Goal: Information Seeking & Learning: Learn about a topic

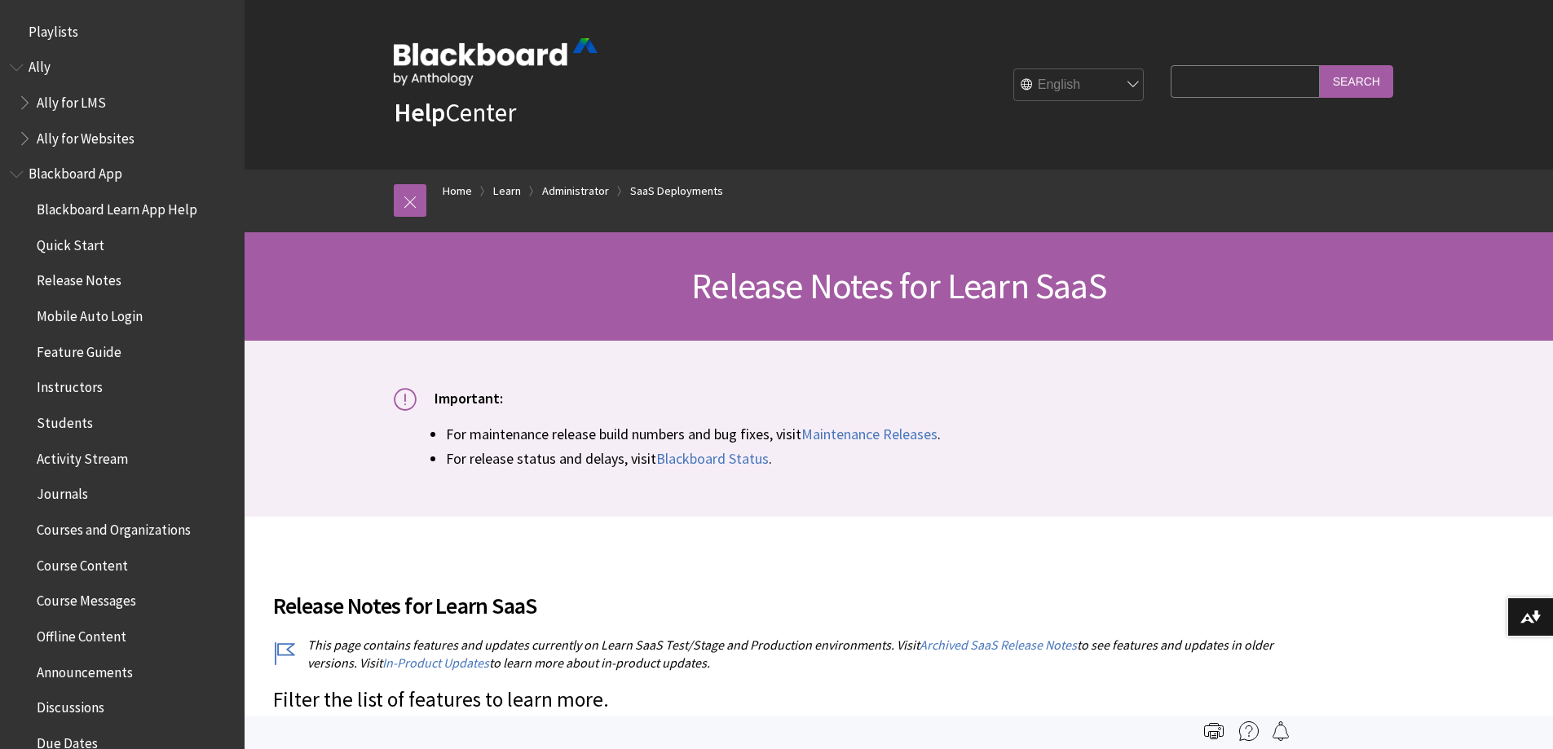
scroll to position [1784, 0]
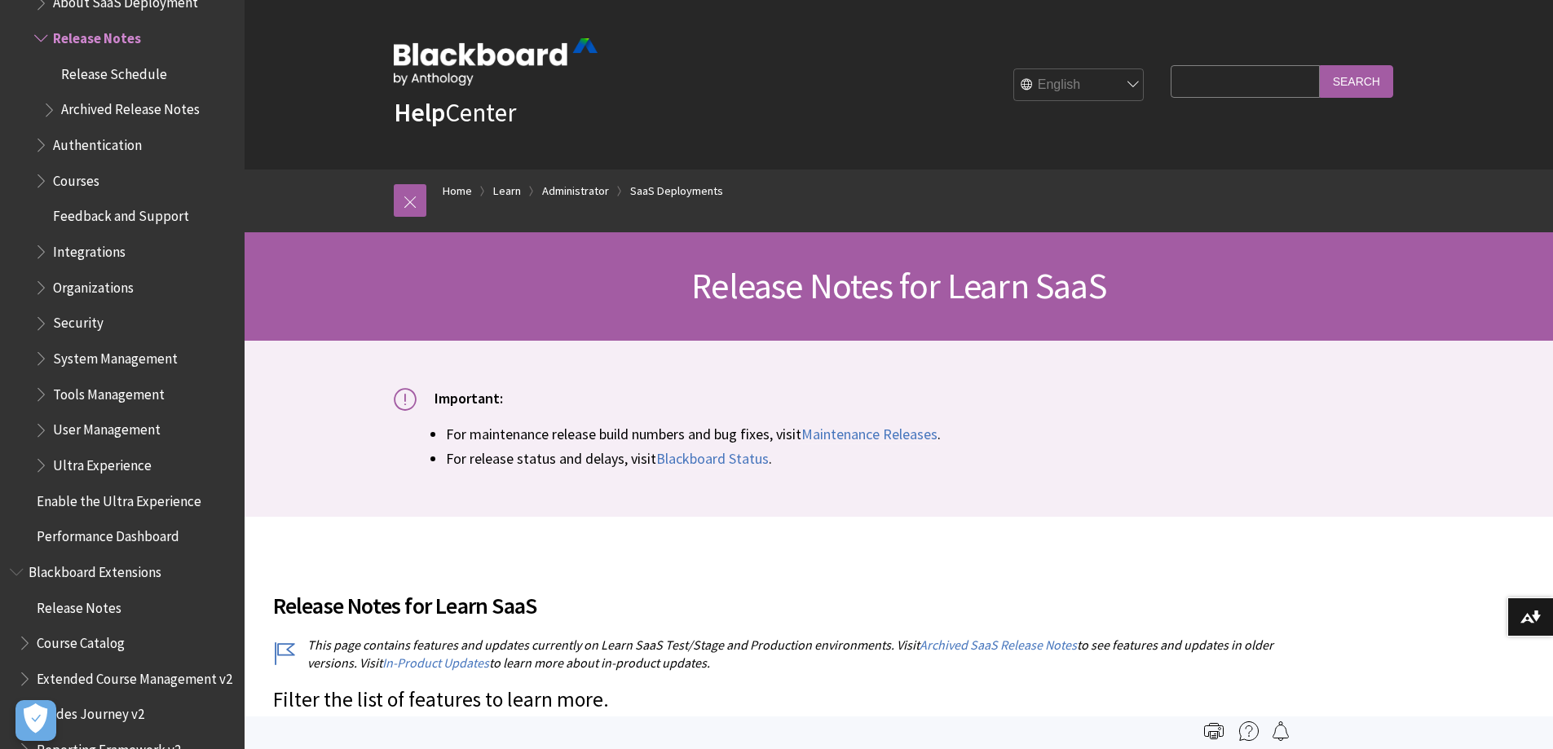
click at [1368, 448] on li "For release status and delays, visit Blackboard Status ." at bounding box center [925, 459] width 959 height 22
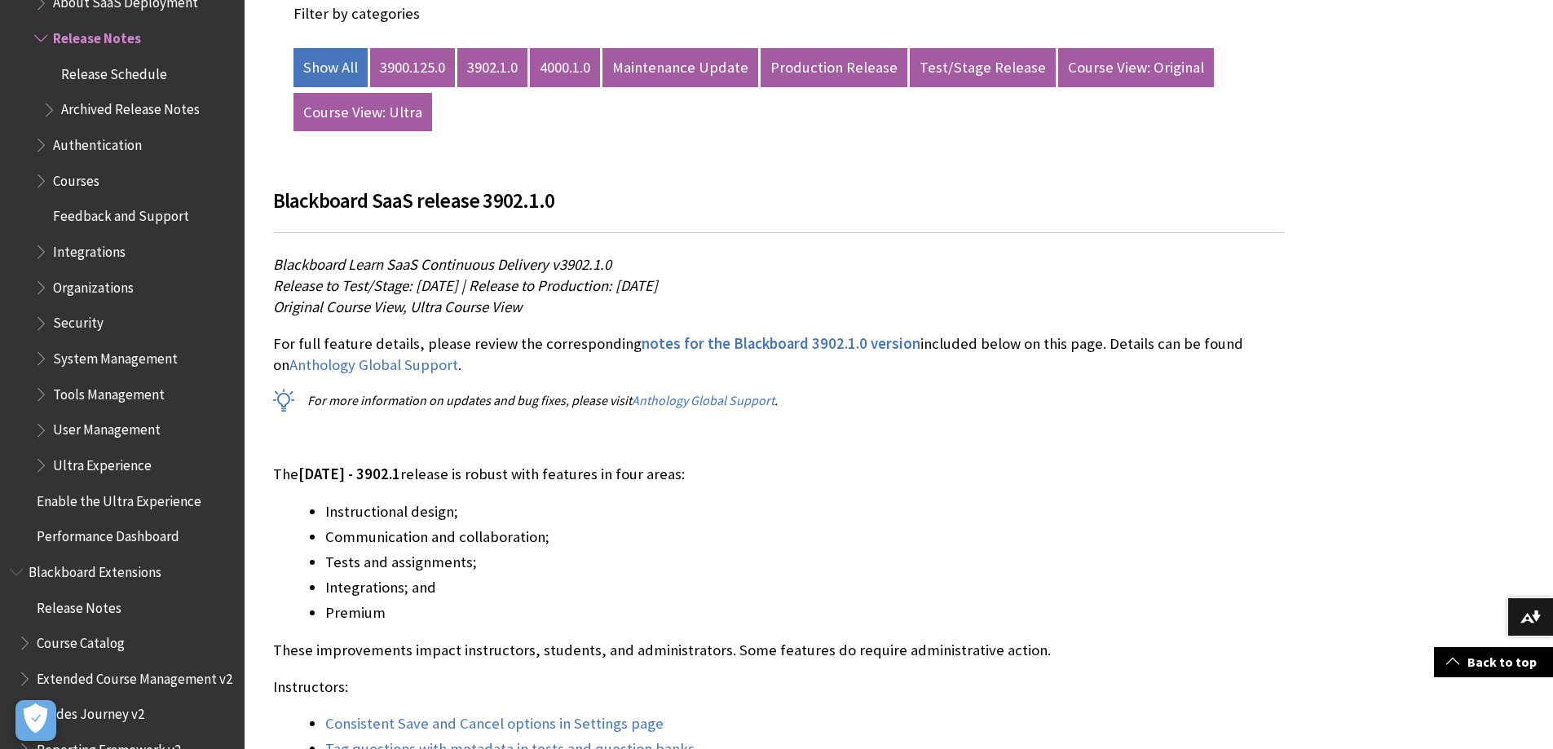
scroll to position [897, 0]
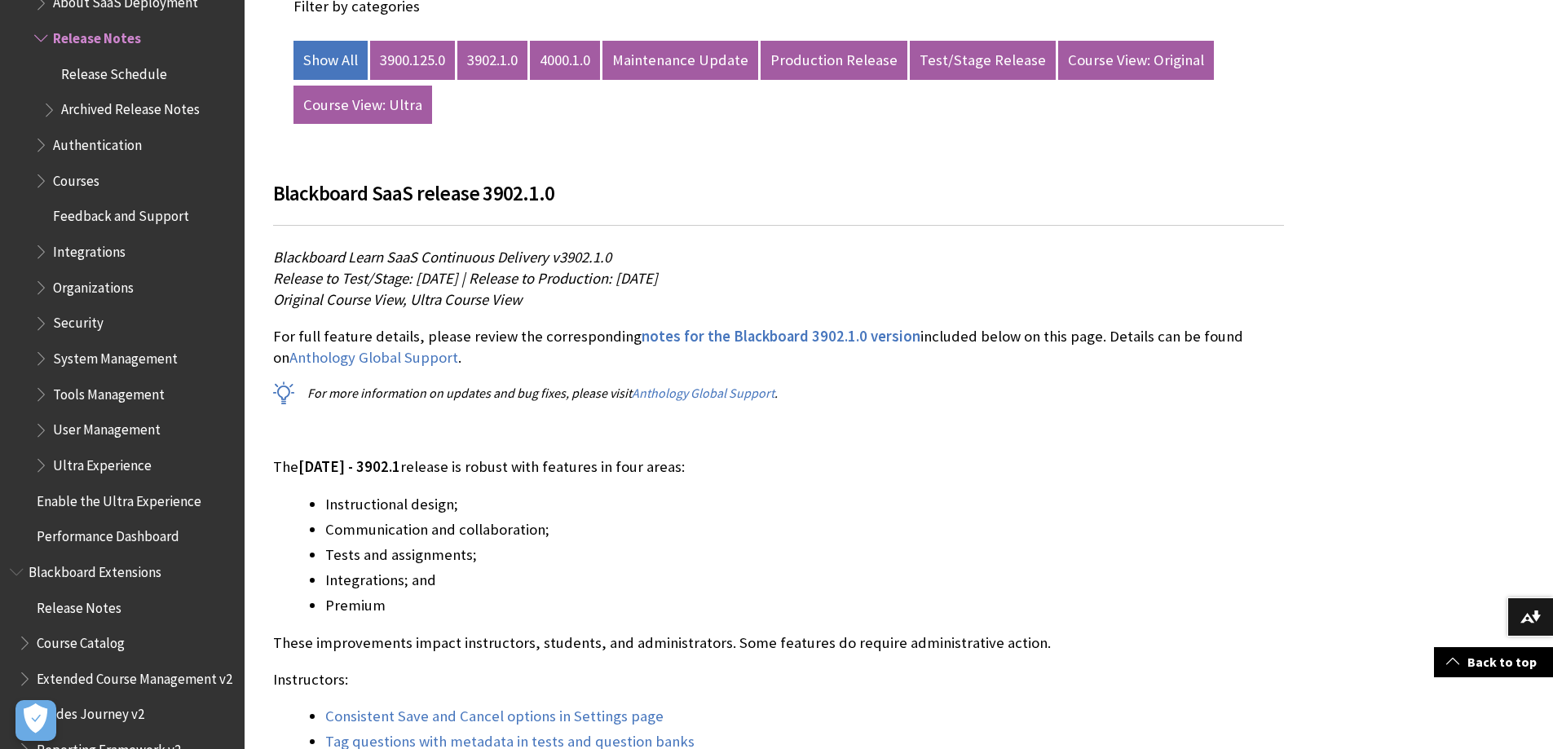
click at [1158, 203] on h3 "Blackboard SaaS release 3902.1.0" at bounding box center [778, 203] width 1011 height 48
click at [431, 62] on link "3900.125.0" at bounding box center [412, 60] width 85 height 39
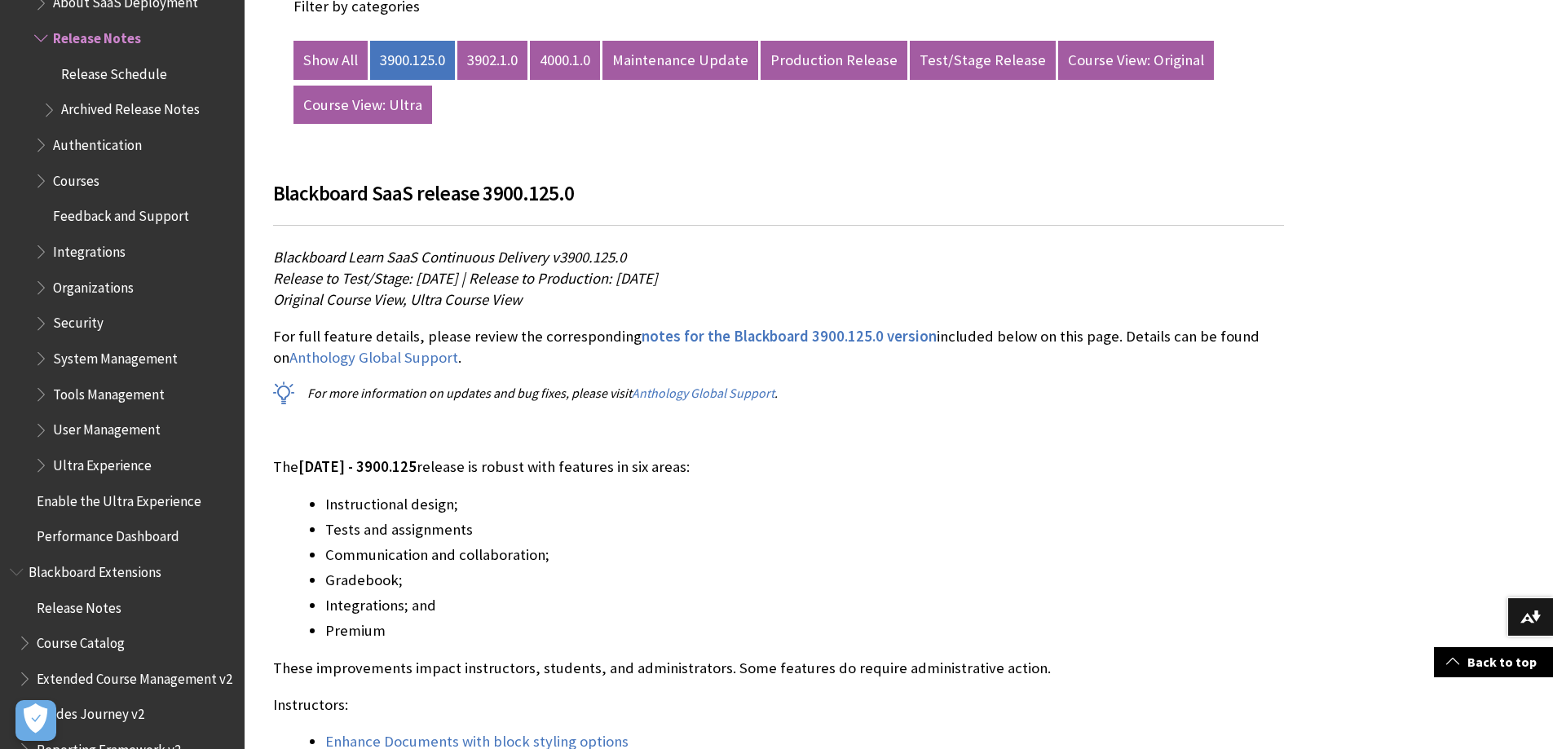
scroll to position [886, 0]
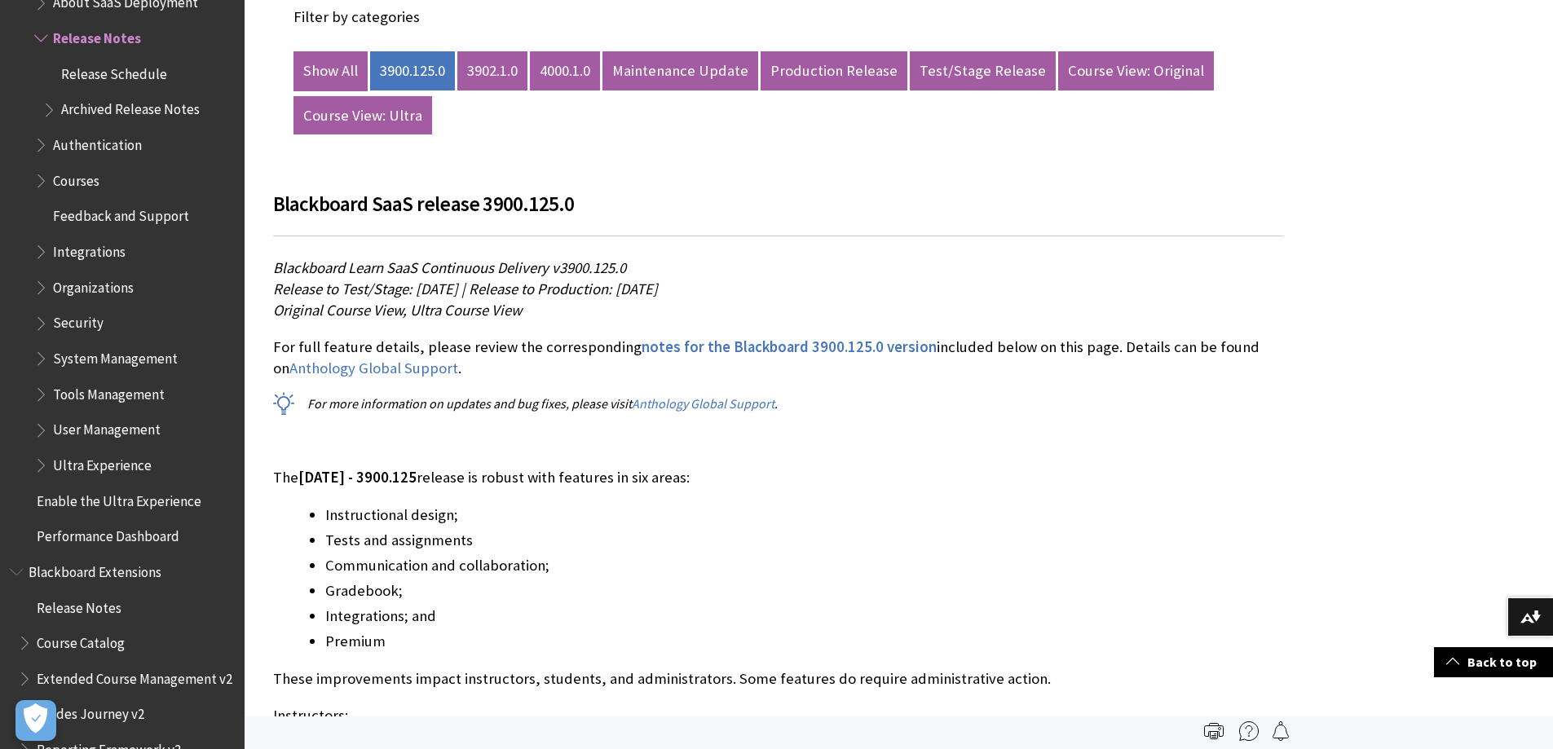
click at [333, 77] on link "Show All" at bounding box center [331, 70] width 74 height 39
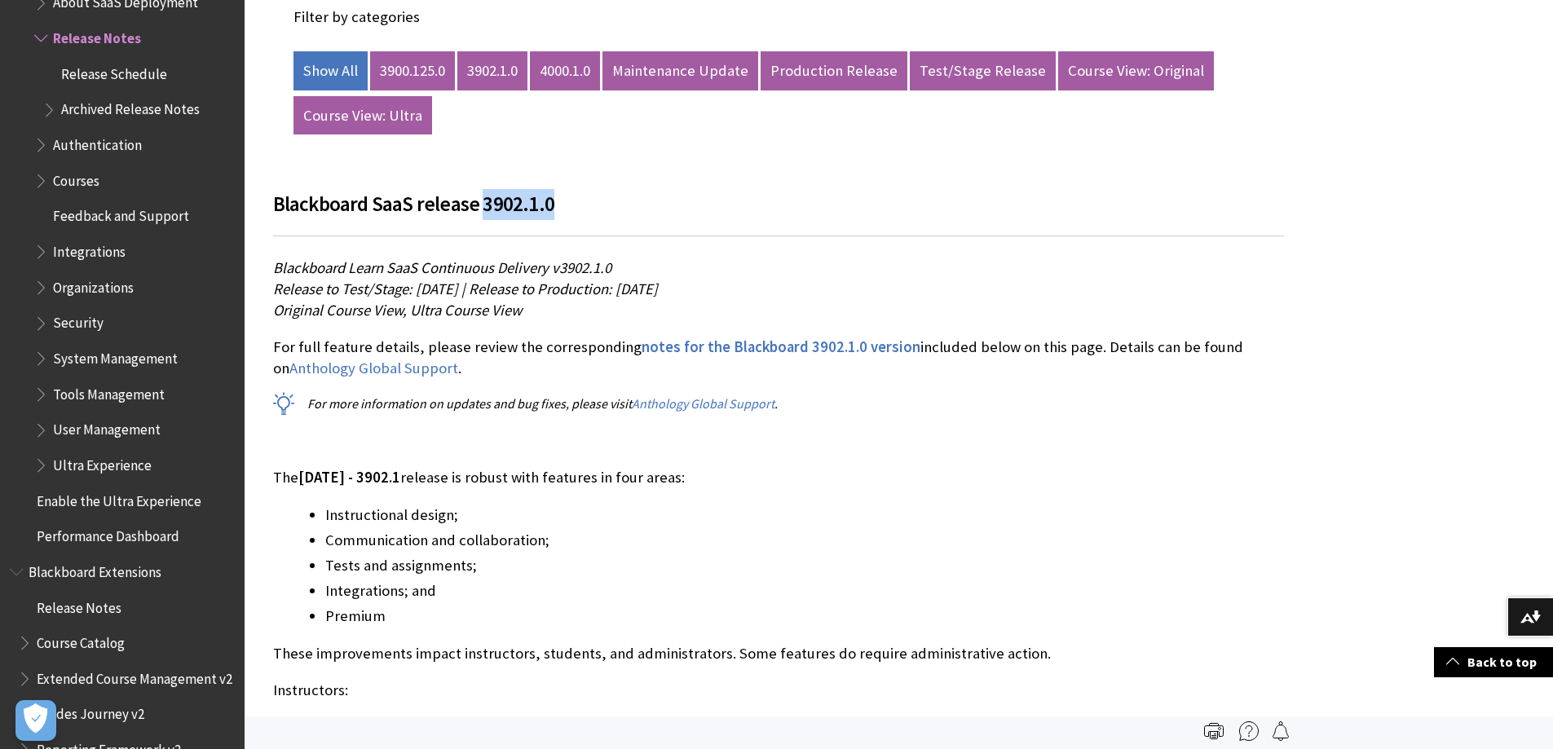
drag, startPoint x: 549, startPoint y: 205, endPoint x: 481, endPoint y: 203, distance: 67.7
click at [481, 203] on h3 "Blackboard SaaS release 3902.1.0" at bounding box center [778, 213] width 1011 height 48
copy span "3902.1.0"
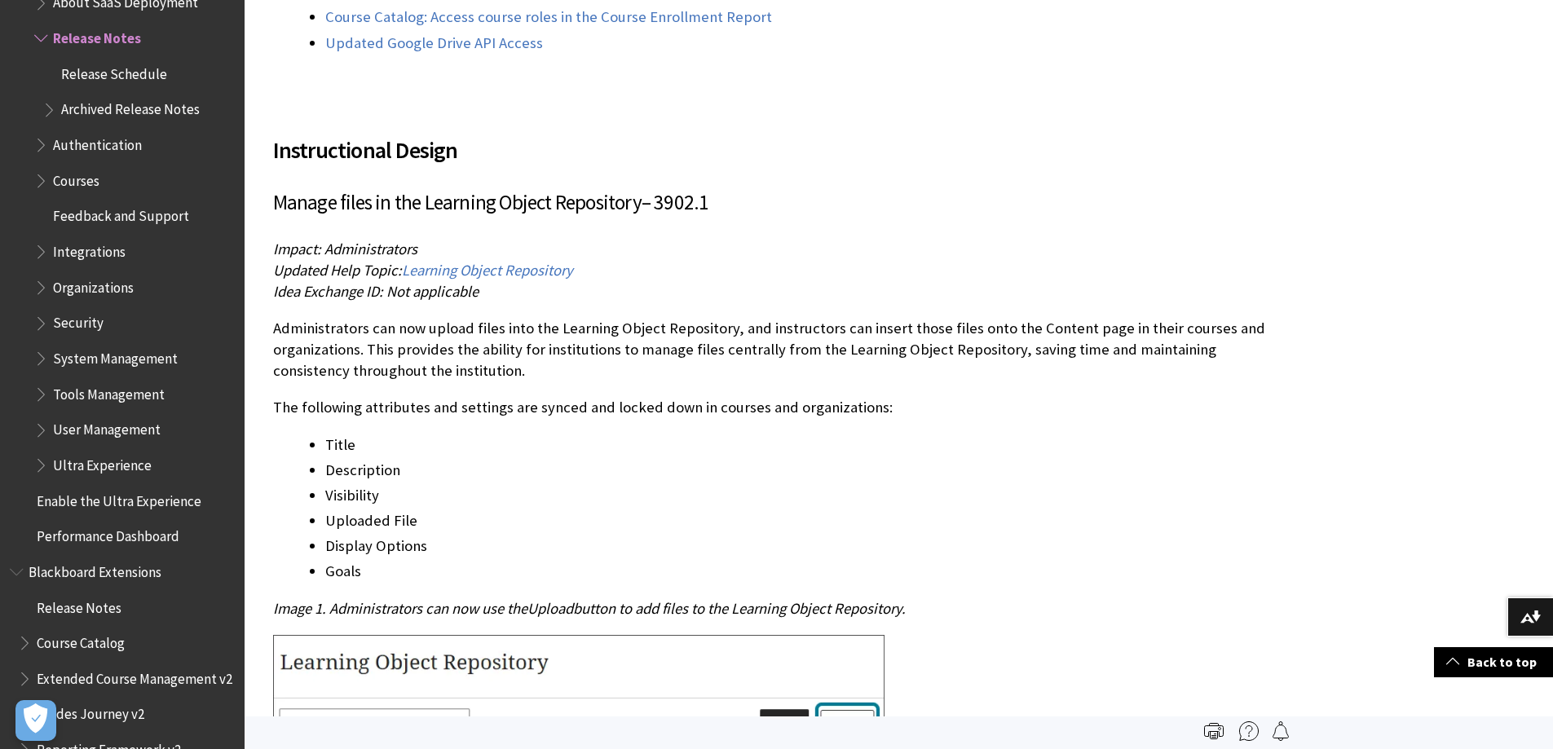
scroll to position [1957, 0]
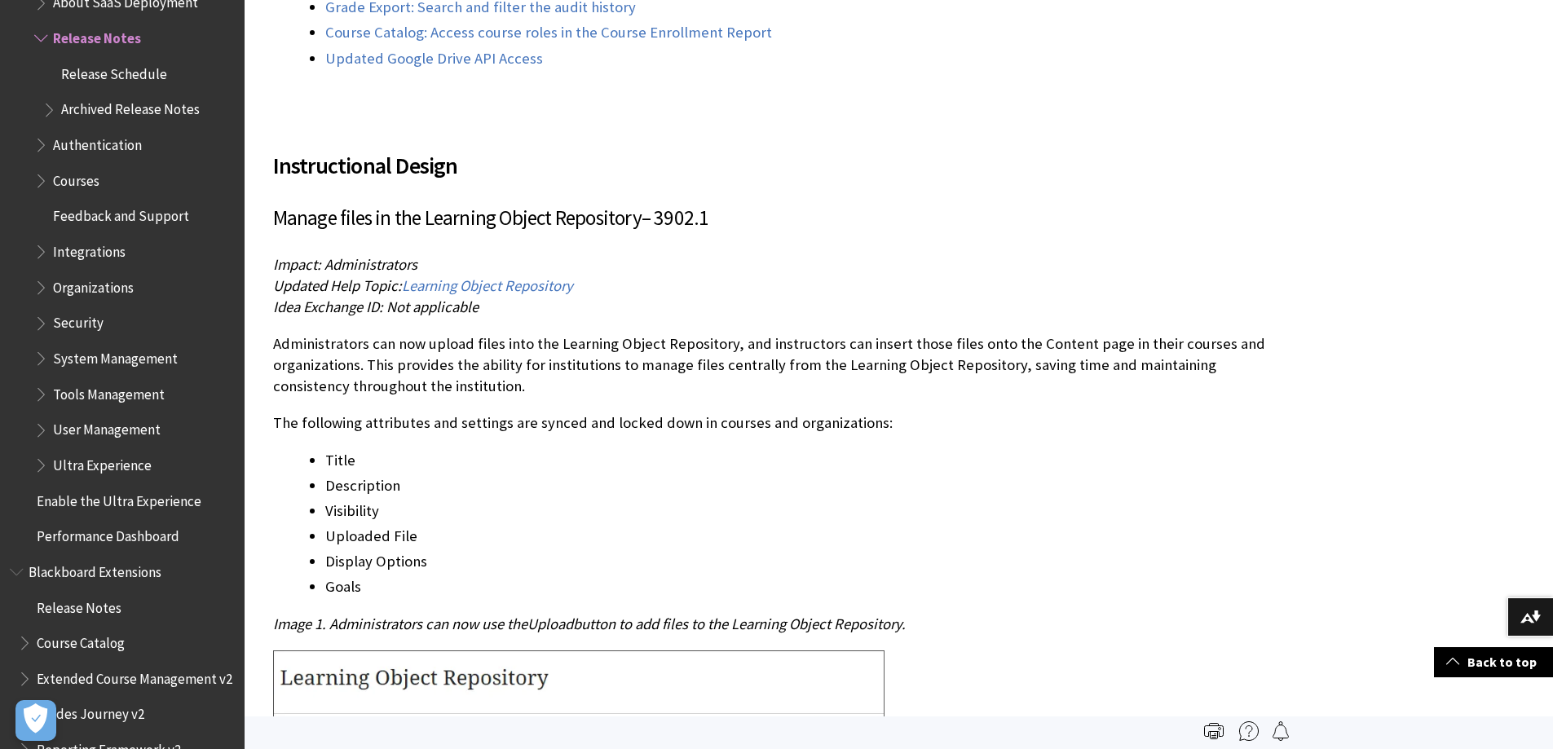
click at [700, 228] on h3 "Manage files in the Learning Object Repository – 3902.1" at bounding box center [778, 218] width 1011 height 31
drag, startPoint x: 659, startPoint y: 215, endPoint x: 708, endPoint y: 219, distance: 49.9
click at [708, 219] on h3 "Manage files in the Learning Object Repository – 3902.1" at bounding box center [778, 218] width 1011 height 31
copy h3 "3902.1"
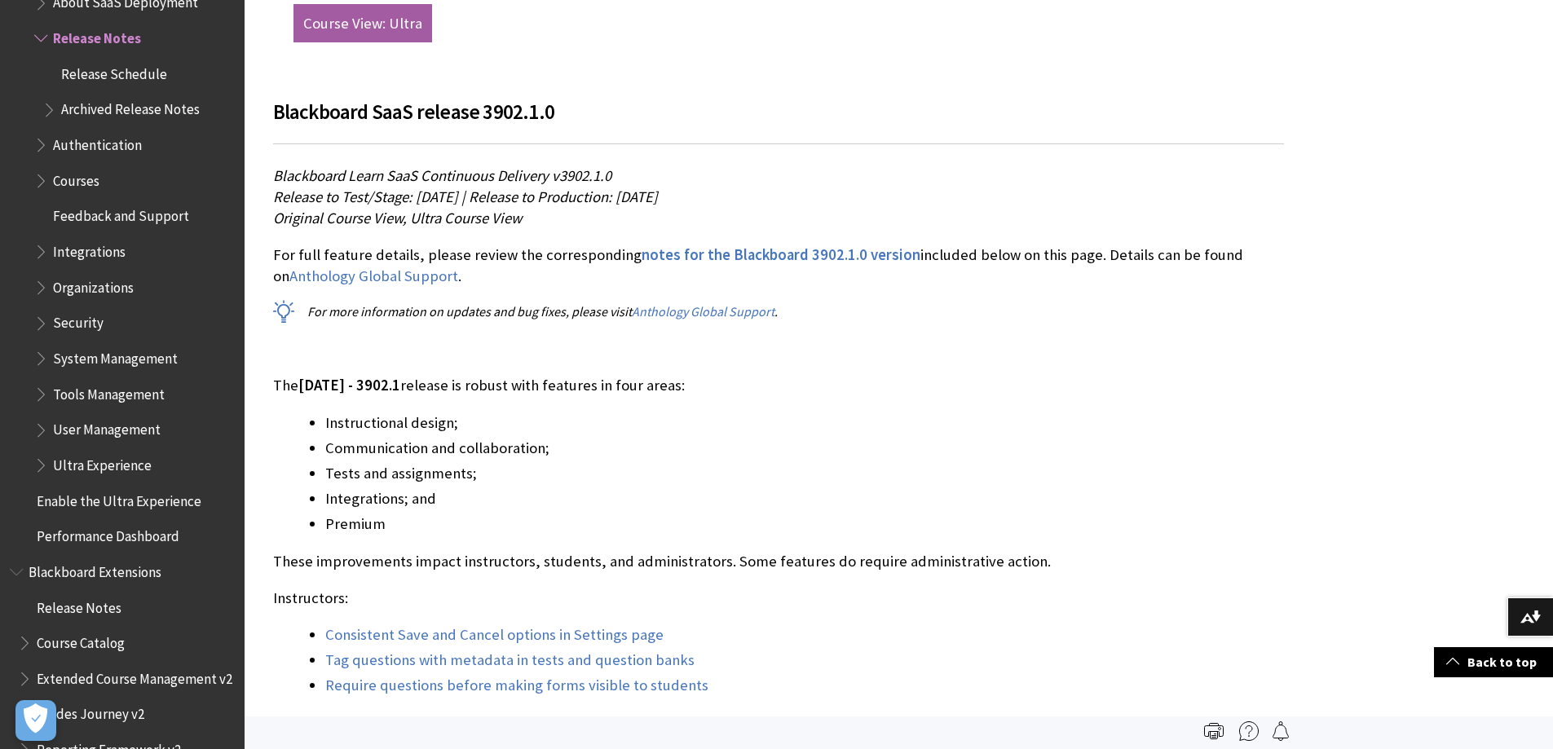
scroll to position [1223, 0]
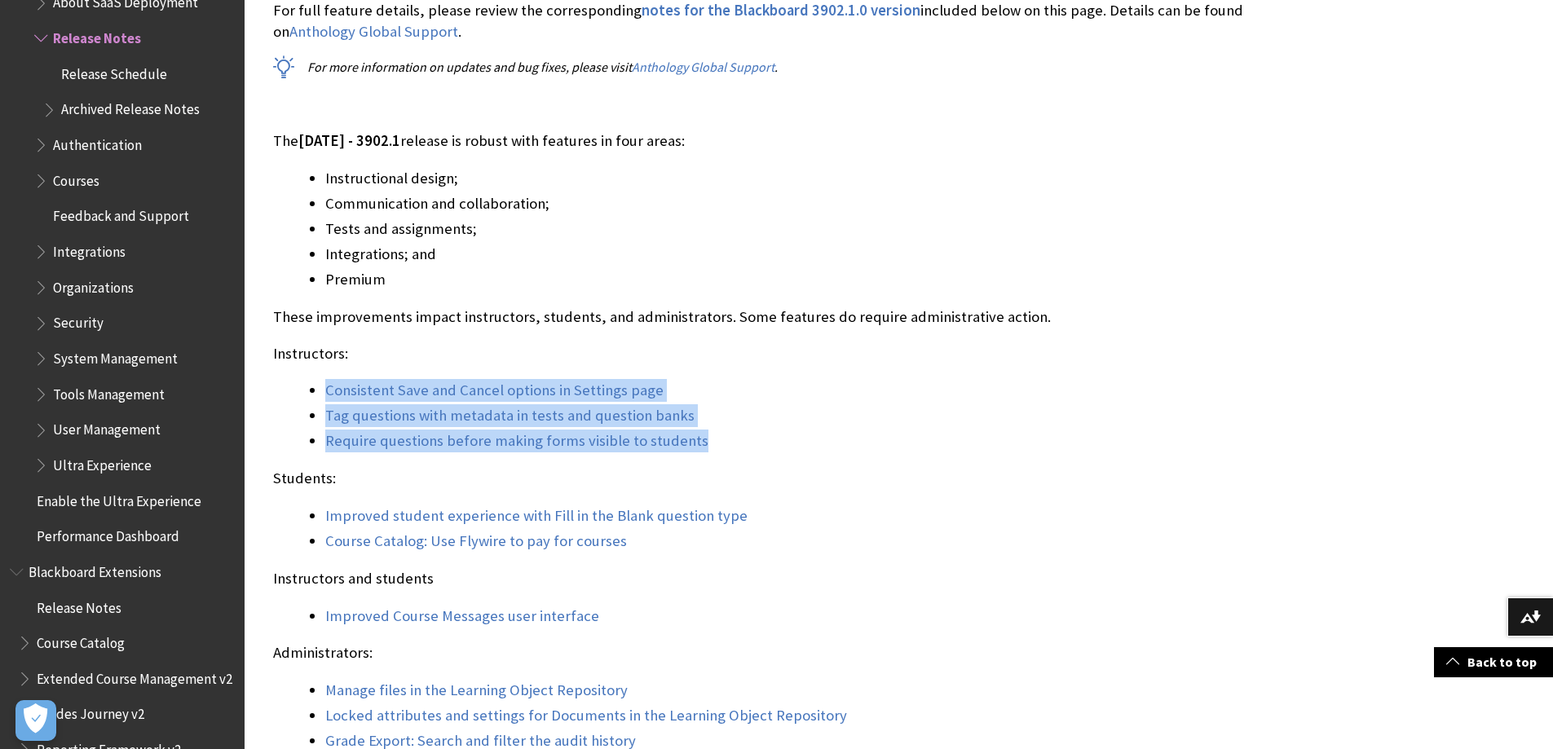
drag, startPoint x: 727, startPoint y: 442, endPoint x: 316, endPoint y: 397, distance: 413.4
click at [316, 397] on ul "Consistent Save and Cancel options in Settings page Tag questions with metadata…" at bounding box center [778, 415] width 1011 height 73
copy ul "Consistent Save and Cancel options in Settings page Tag questions with metadata…"
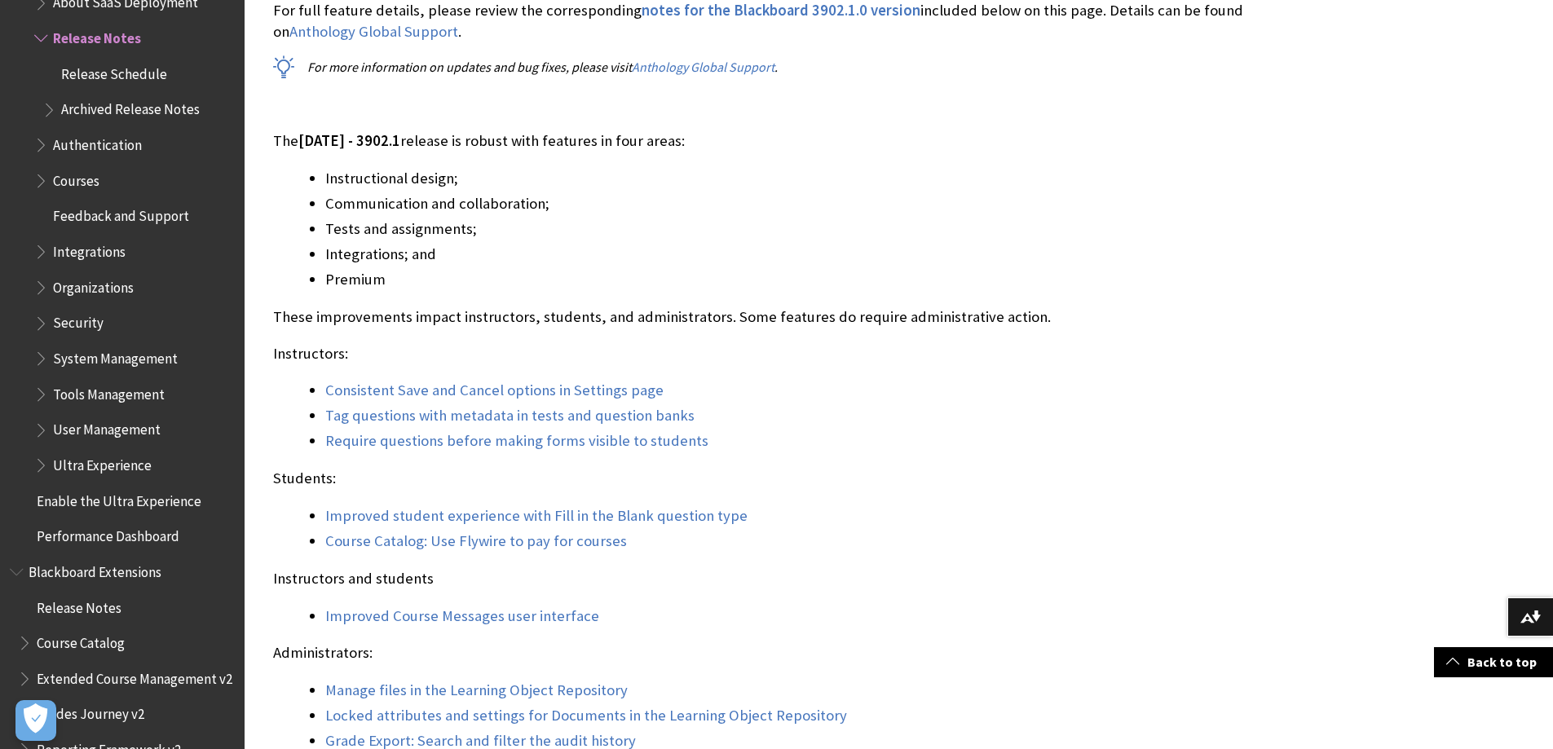
click at [801, 295] on div "The October 2025 - 3902.1 release is robust with features in four areas: Instru…" at bounding box center [778, 466] width 1011 height 673
click at [588, 383] on link "Consistent Save and Cancel options in Settings page" at bounding box center [494, 391] width 338 height 20
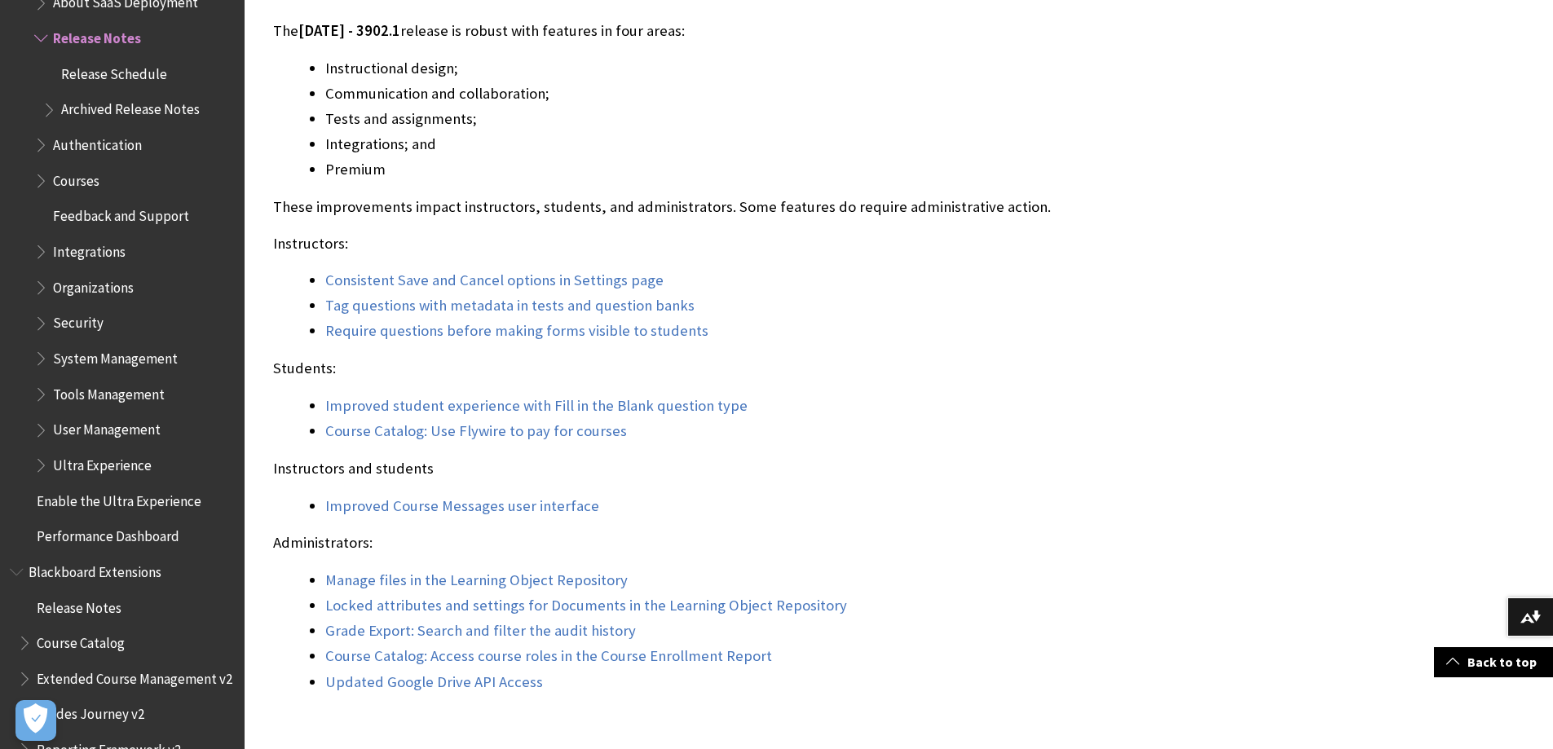
scroll to position [1340, 0]
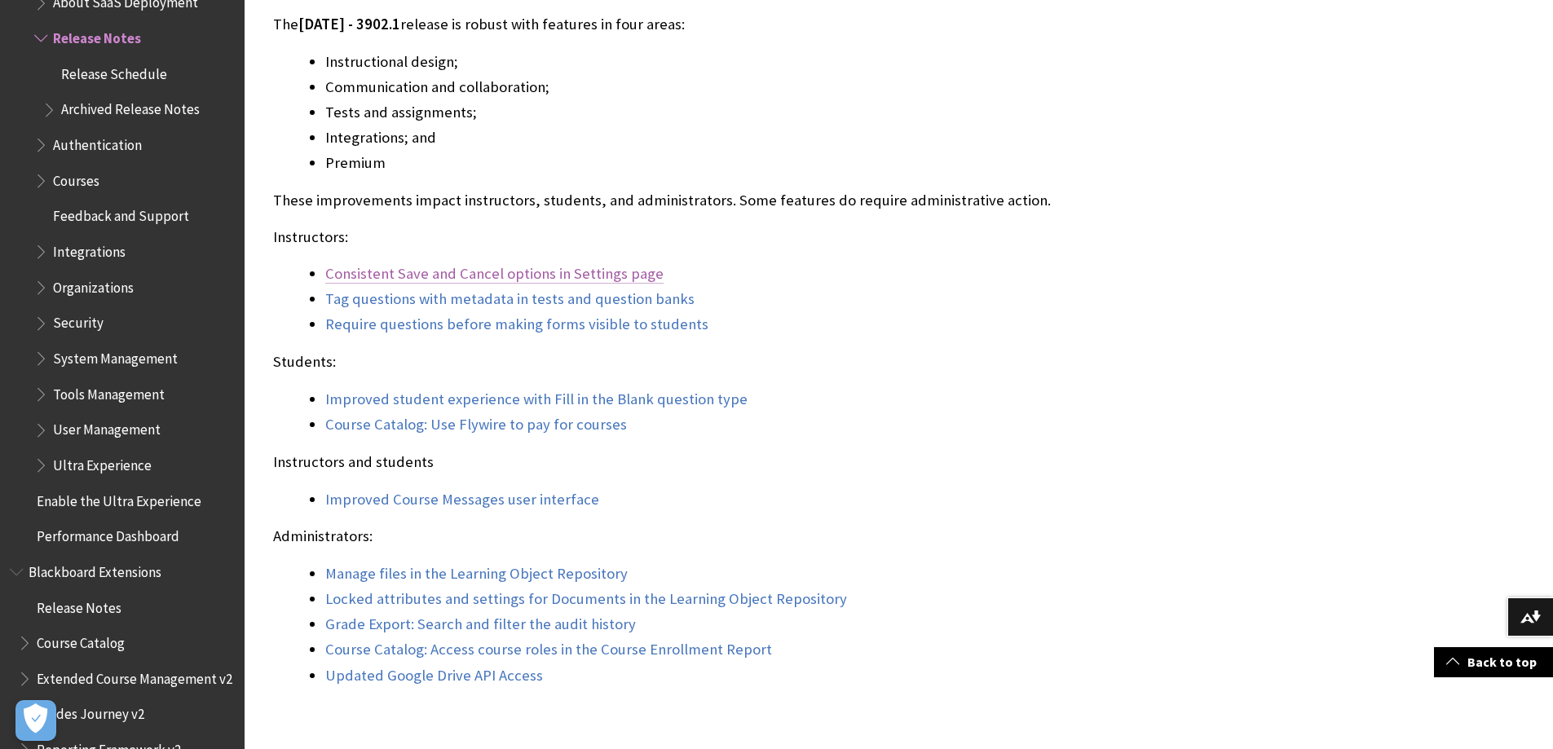
click at [571, 279] on link "Consistent Save and Cancel options in Settings page" at bounding box center [494, 274] width 338 height 20
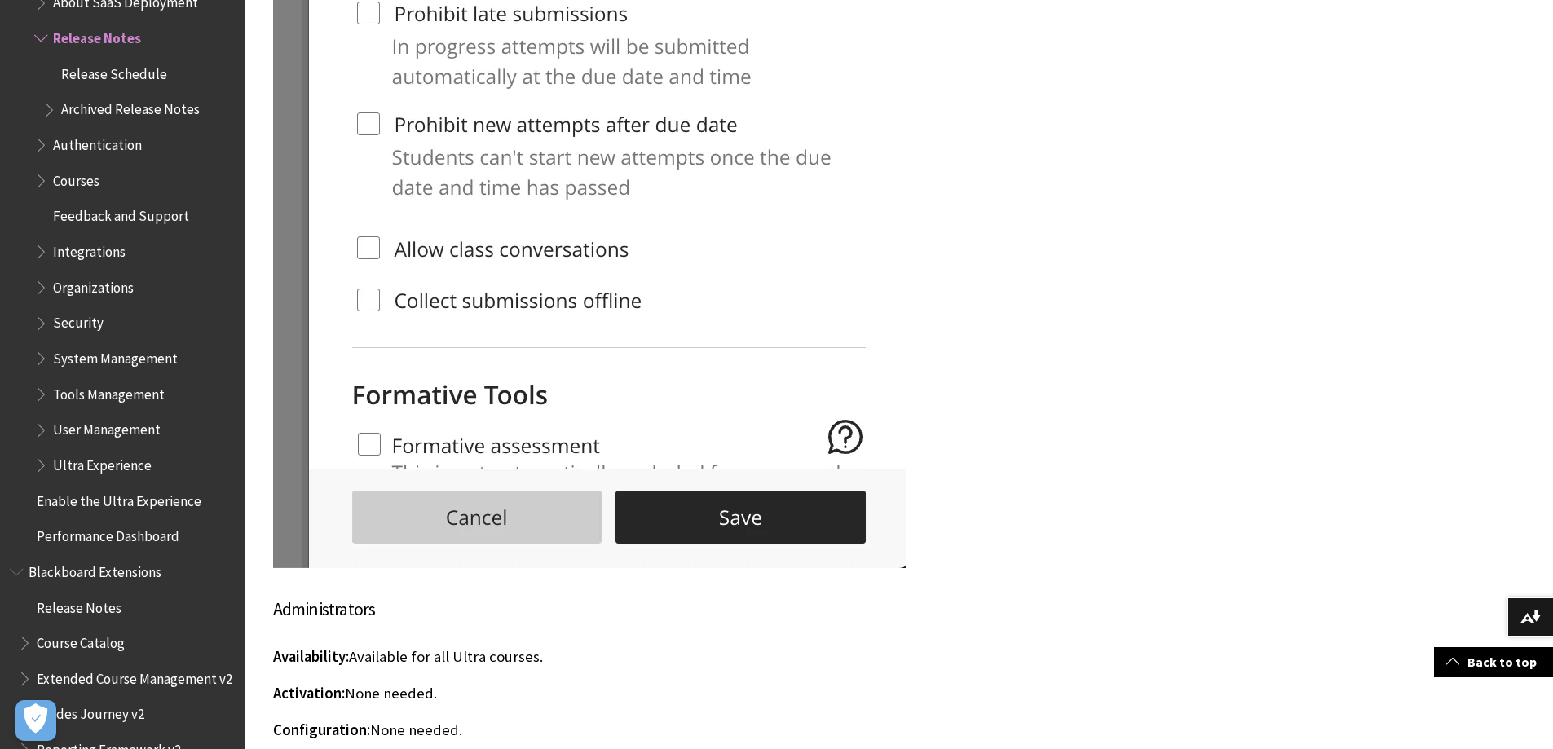
scroll to position [8270, 0]
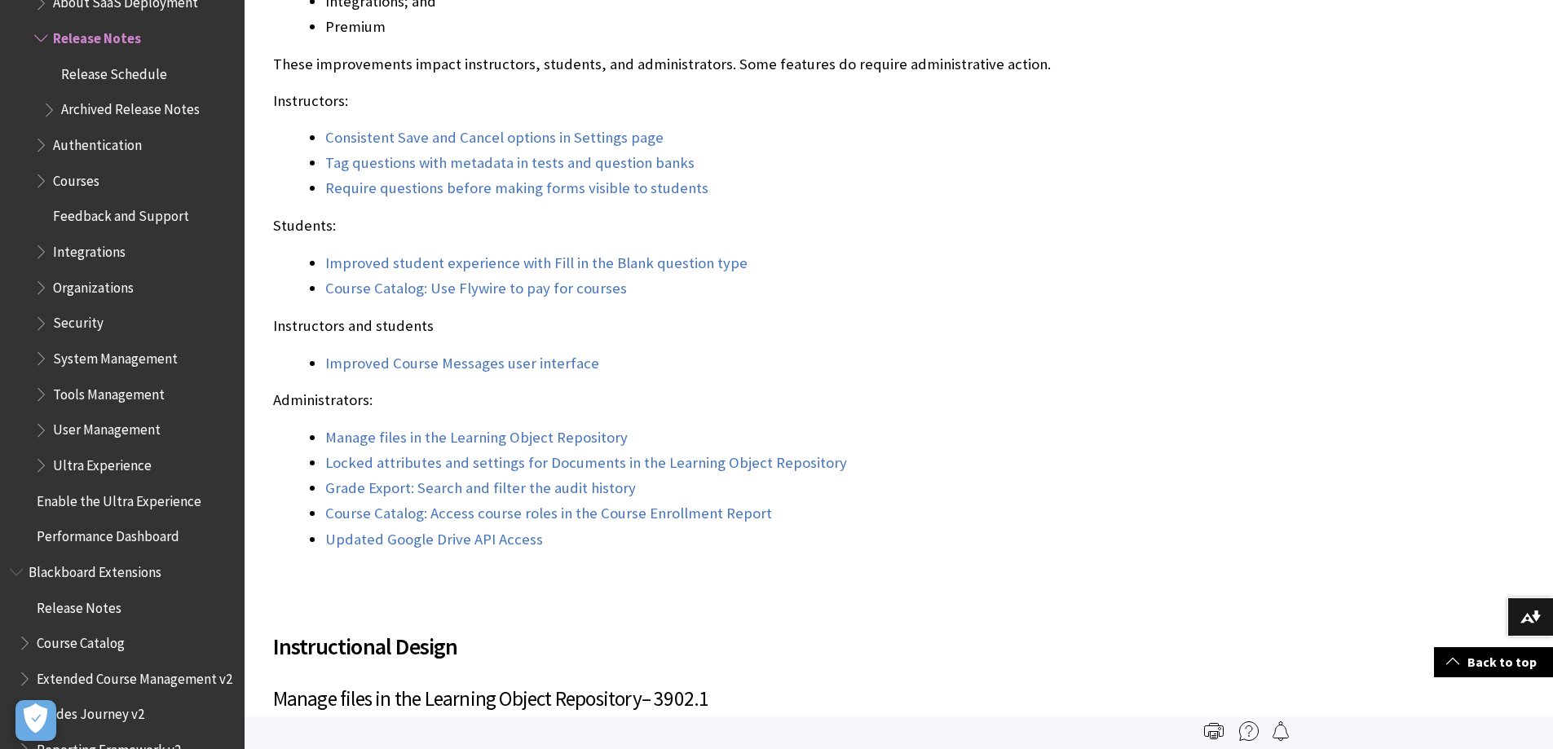
scroll to position [1468, 0]
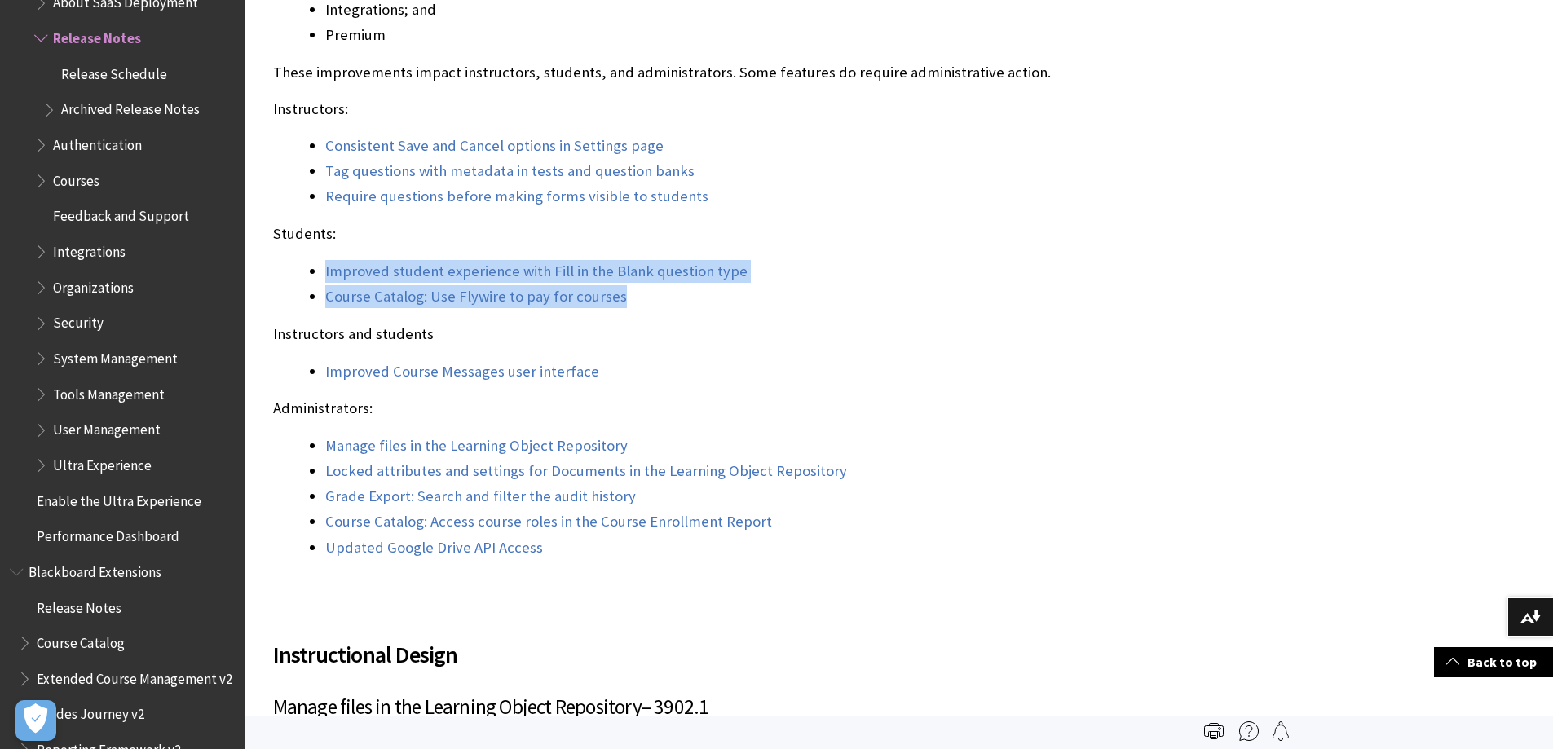
drag, startPoint x: 632, startPoint y: 302, endPoint x: 316, endPoint y: 277, distance: 317.3
click at [316, 277] on ul "Improved student experience with Fill in the Blank question type Course Catalog…" at bounding box center [778, 284] width 1011 height 48
copy ul "Improved student experience with Fill in the Blank question type Course Catalog…"
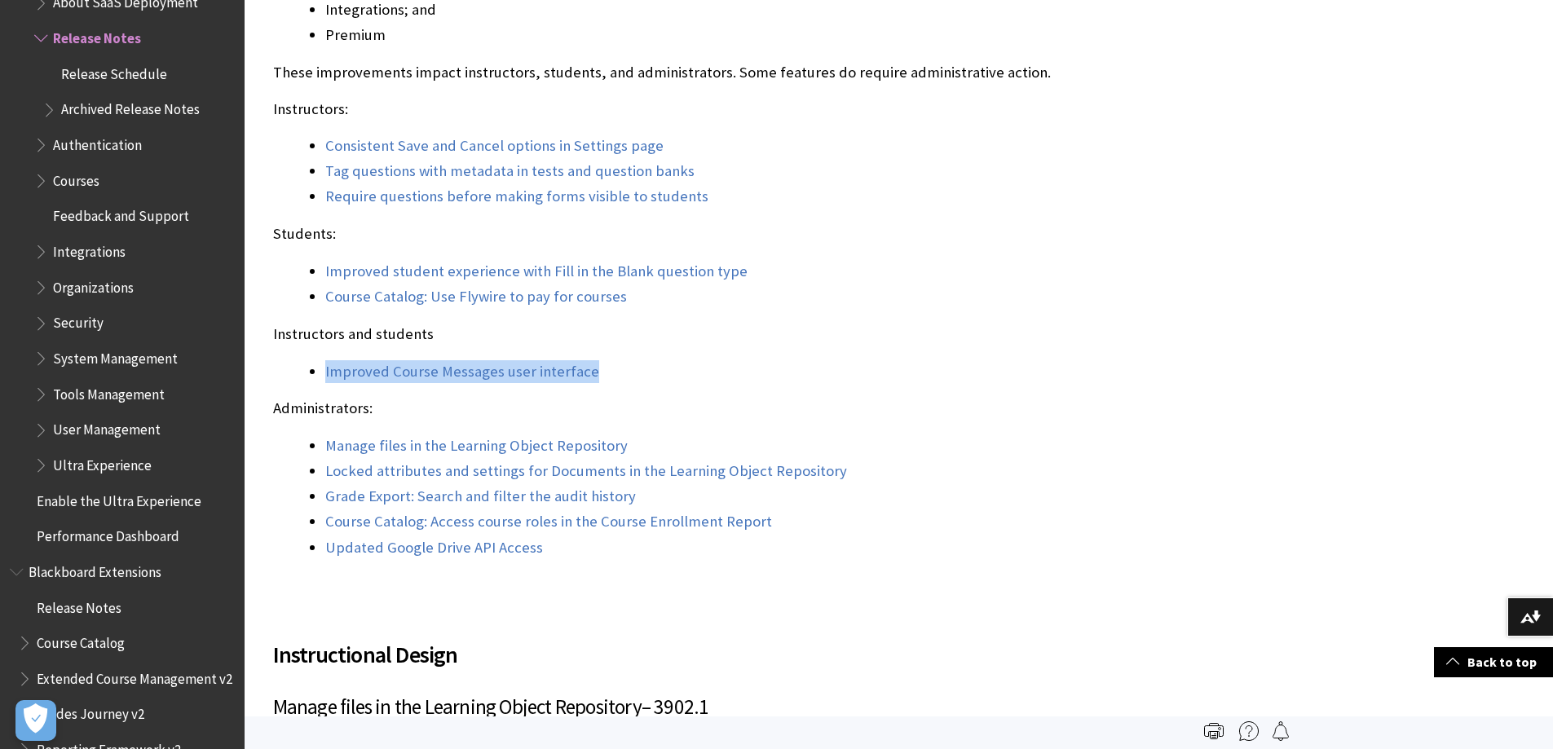
drag, startPoint x: 604, startPoint y: 378, endPoint x: 316, endPoint y: 365, distance: 288.9
click at [316, 365] on ul "Improved Course Messages user interface" at bounding box center [778, 371] width 1011 height 23
copy link "Improved Course Messages user interface"
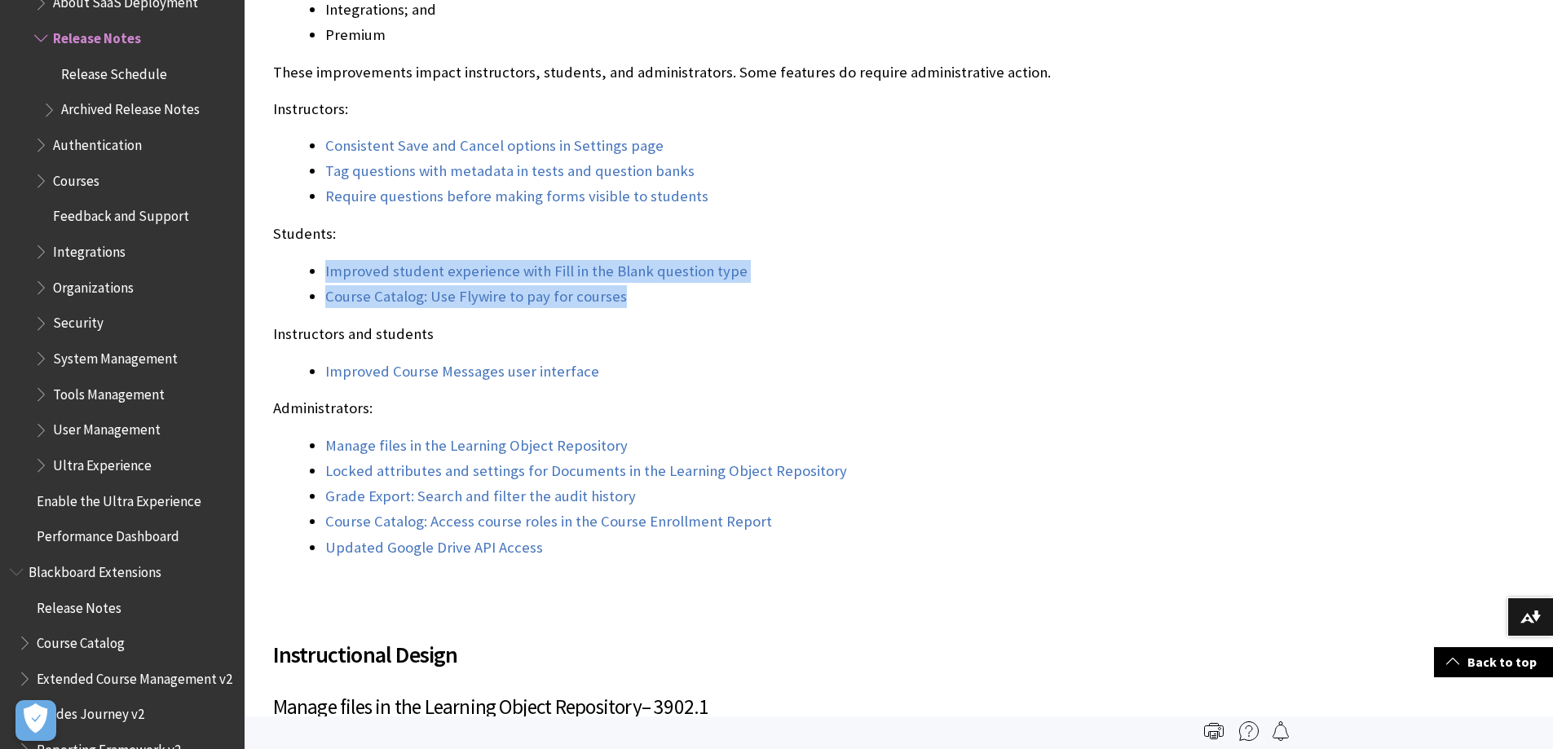
drag, startPoint x: 629, startPoint y: 290, endPoint x: 324, endPoint y: 268, distance: 304.9
click at [324, 268] on ul "Improved student experience with Fill in the Blank question type Course Catalog…" at bounding box center [778, 284] width 1011 height 48
copy ul "Improved student experience with Fill in the Blank question type Course Catalog…"
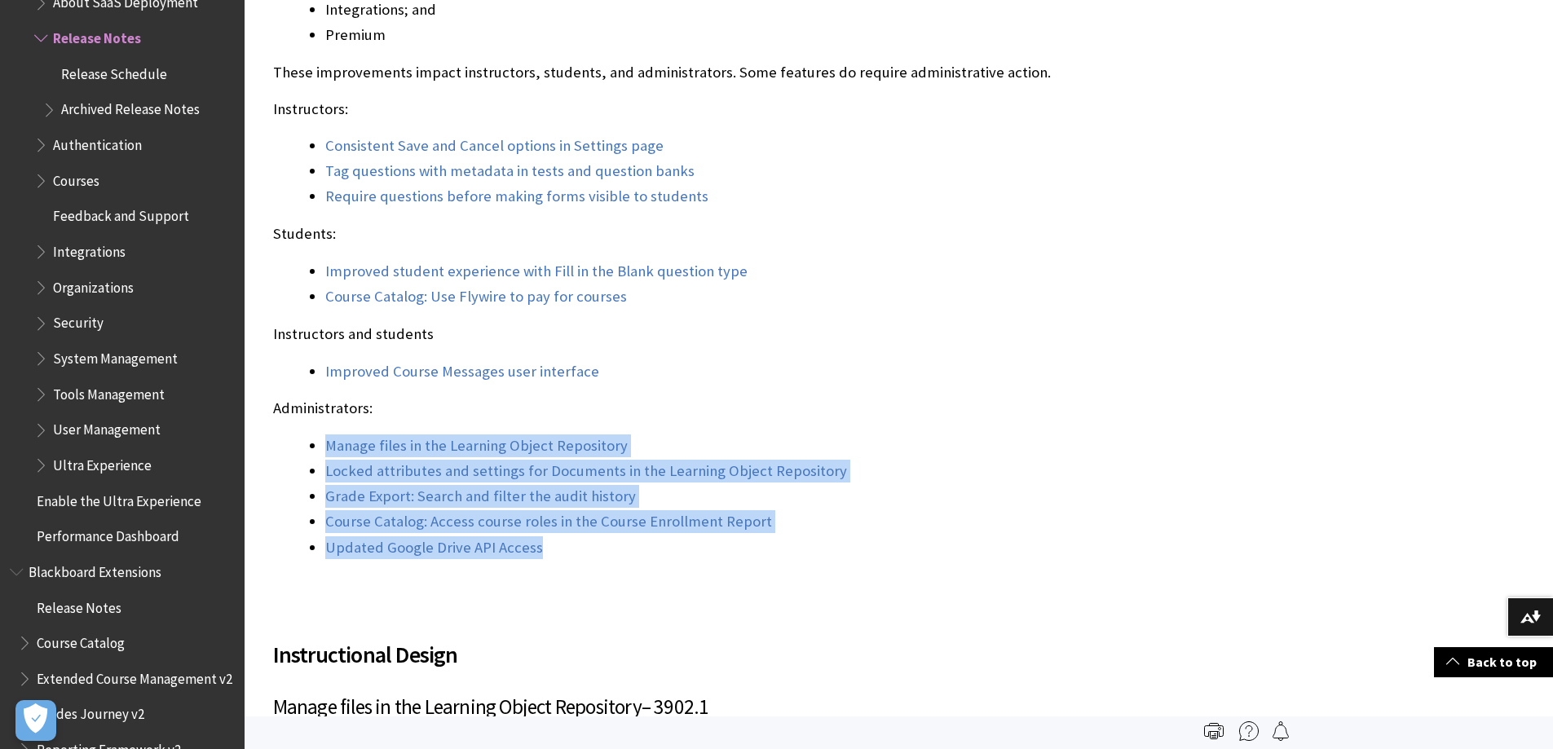
drag, startPoint x: 322, startPoint y: 440, endPoint x: 554, endPoint y: 550, distance: 256.0
click at [554, 550] on ul "Manage files in the Learning Object Repository Locked attributes and settings f…" at bounding box center [778, 497] width 1011 height 124
copy ul "Manage files in the Learning Object Repository Locked attributes and settings f…"
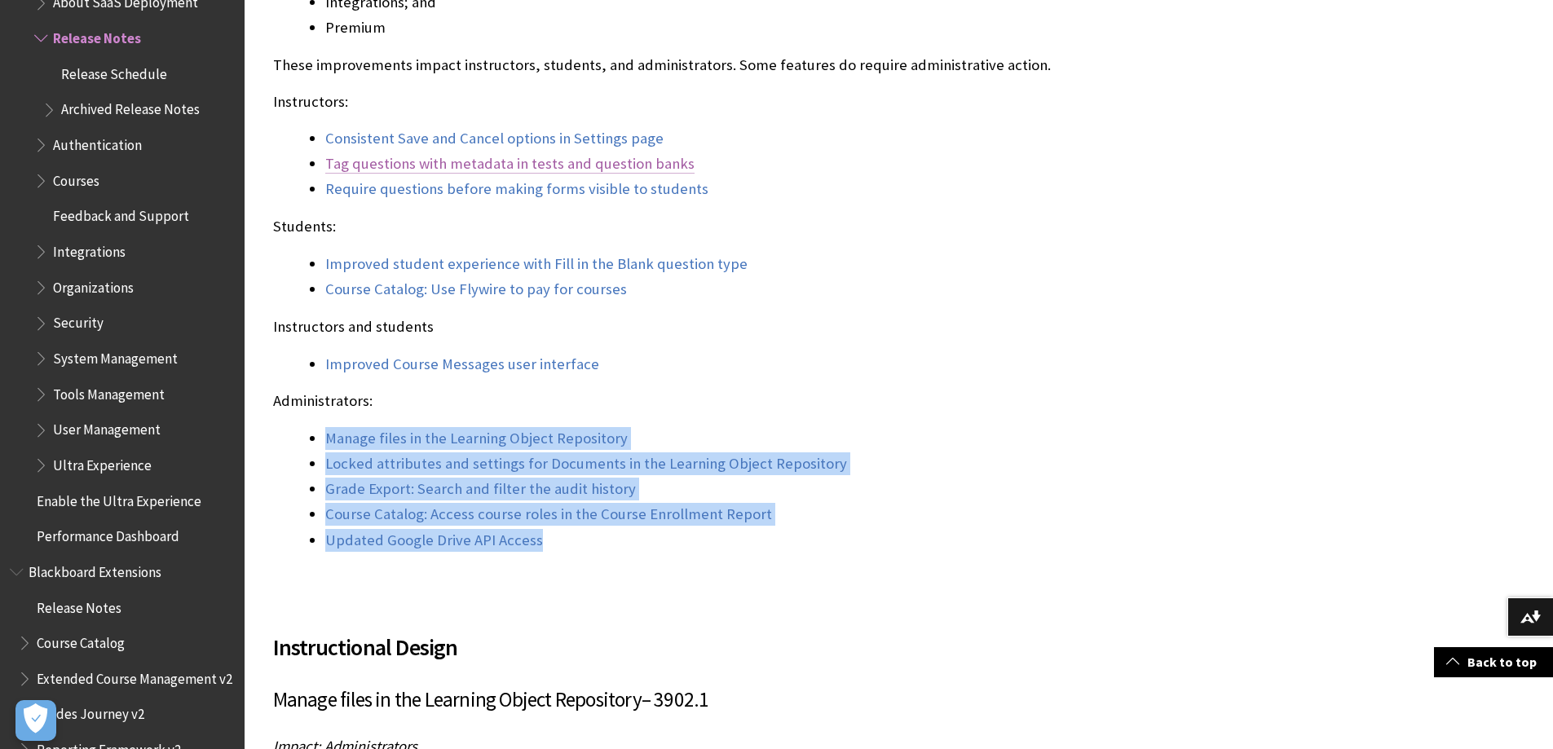
scroll to position [1549, 0]
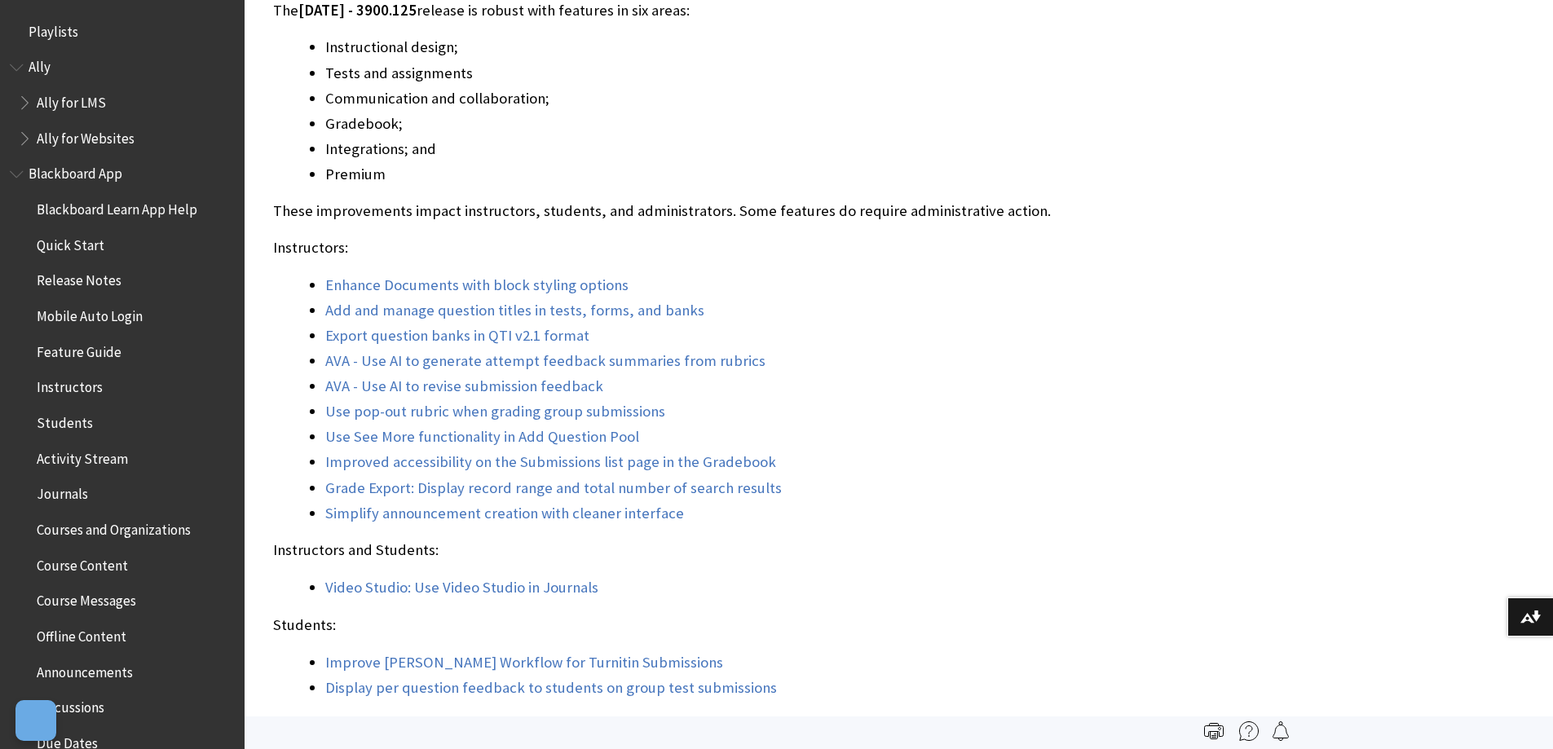
scroll to position [1784, 0]
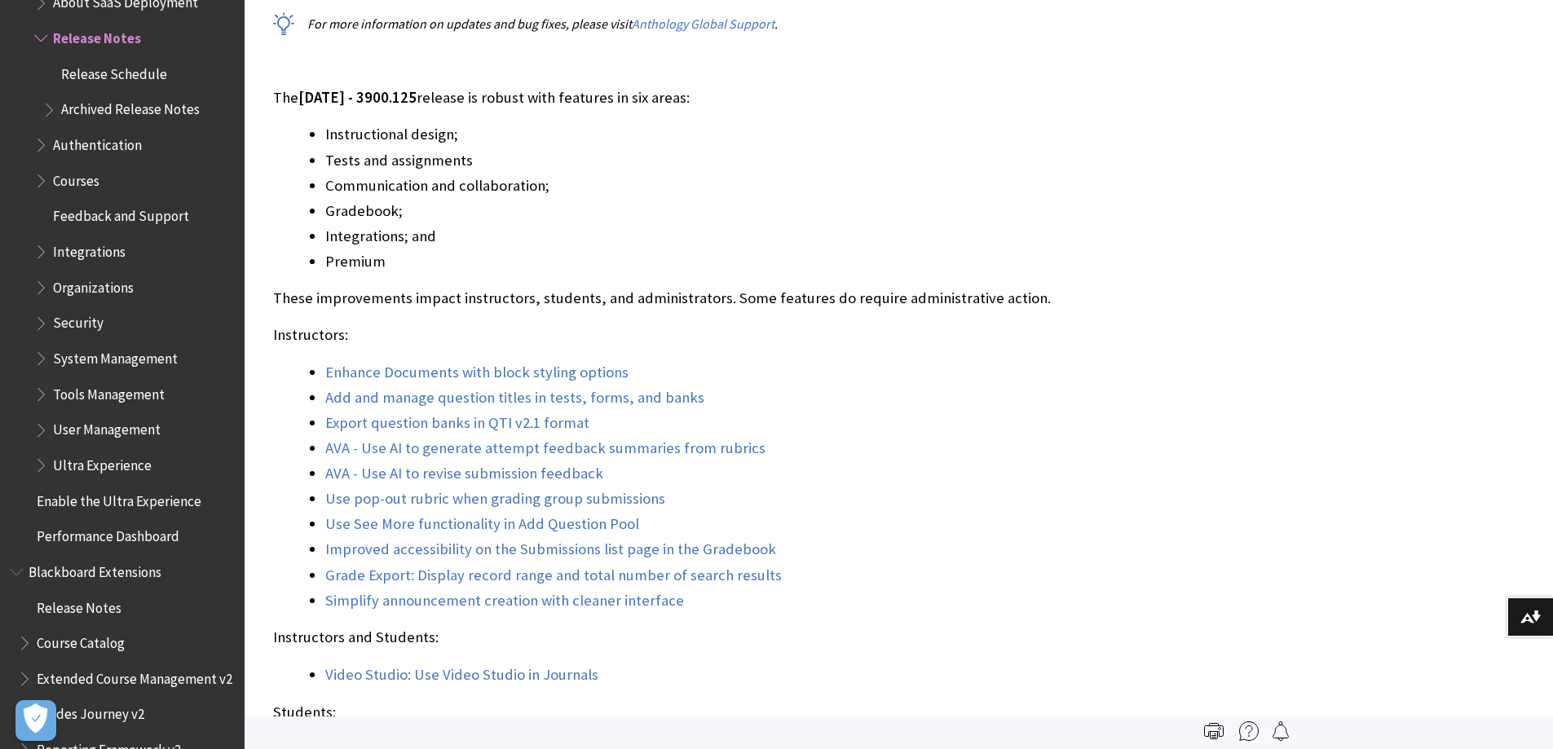
drag, startPoint x: 473, startPoint y: 8, endPoint x: 434, endPoint y: 15, distance: 39.7
click at [417, 99] on span "September 2025 - 3900.125" at bounding box center [357, 99] width 118 height 19
drag, startPoint x: 417, startPoint y: 99, endPoint x: 478, endPoint y: 97, distance: 60.4
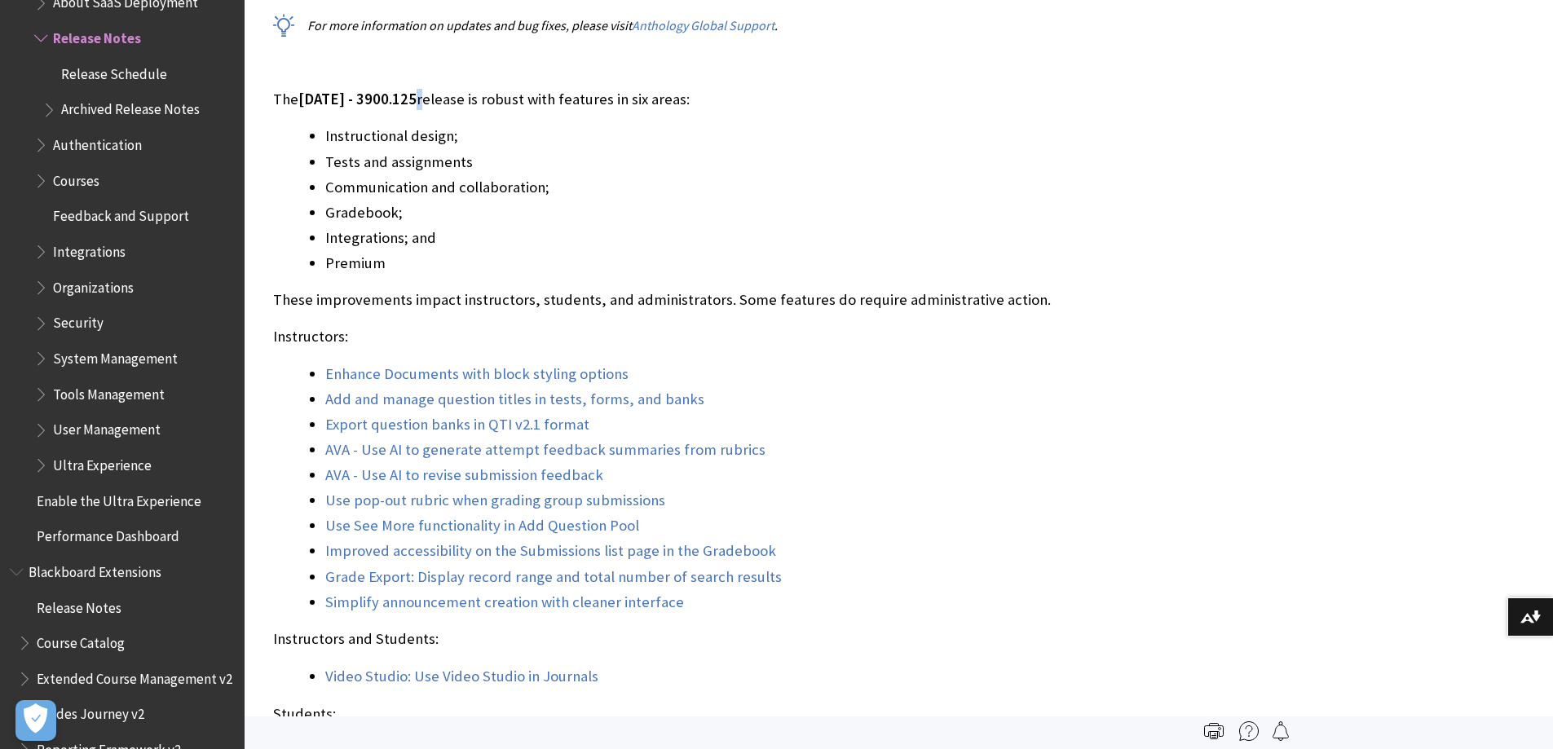
click at [478, 97] on p "The September 2025 - 3900.125 release is robust with features in six areas:" at bounding box center [778, 99] width 1011 height 21
copy p "3900.125"
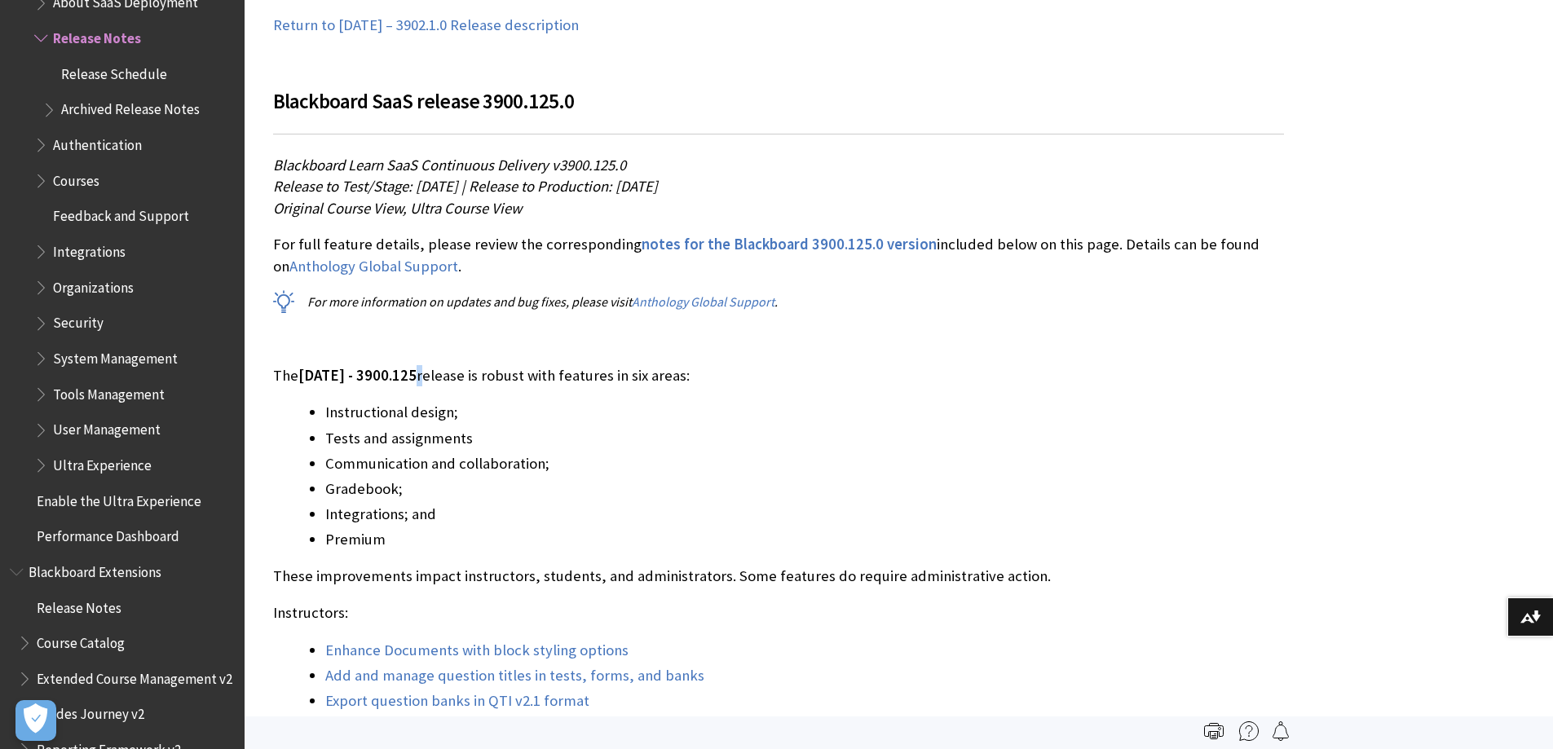
scroll to position [16686, 0]
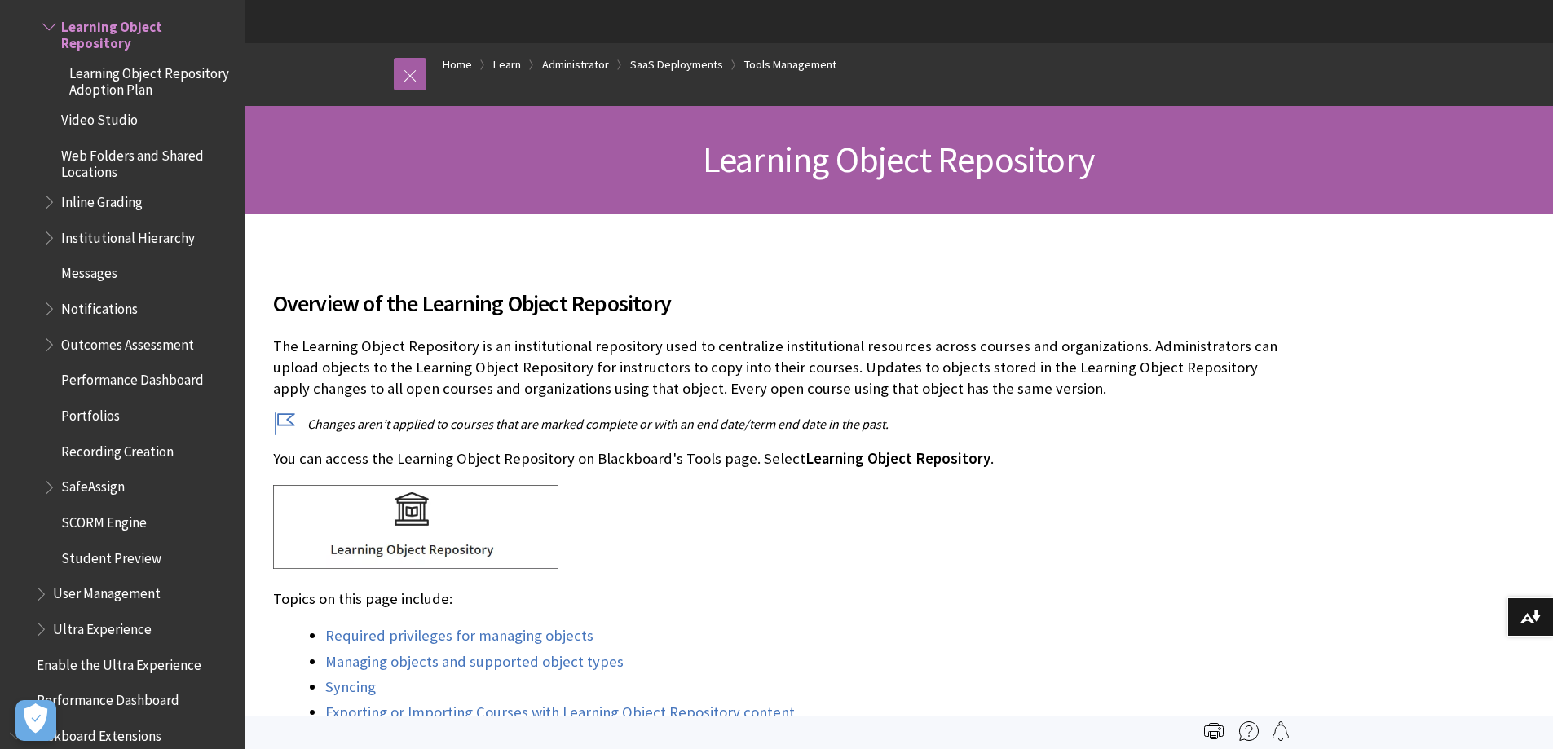
scroll to position [326, 0]
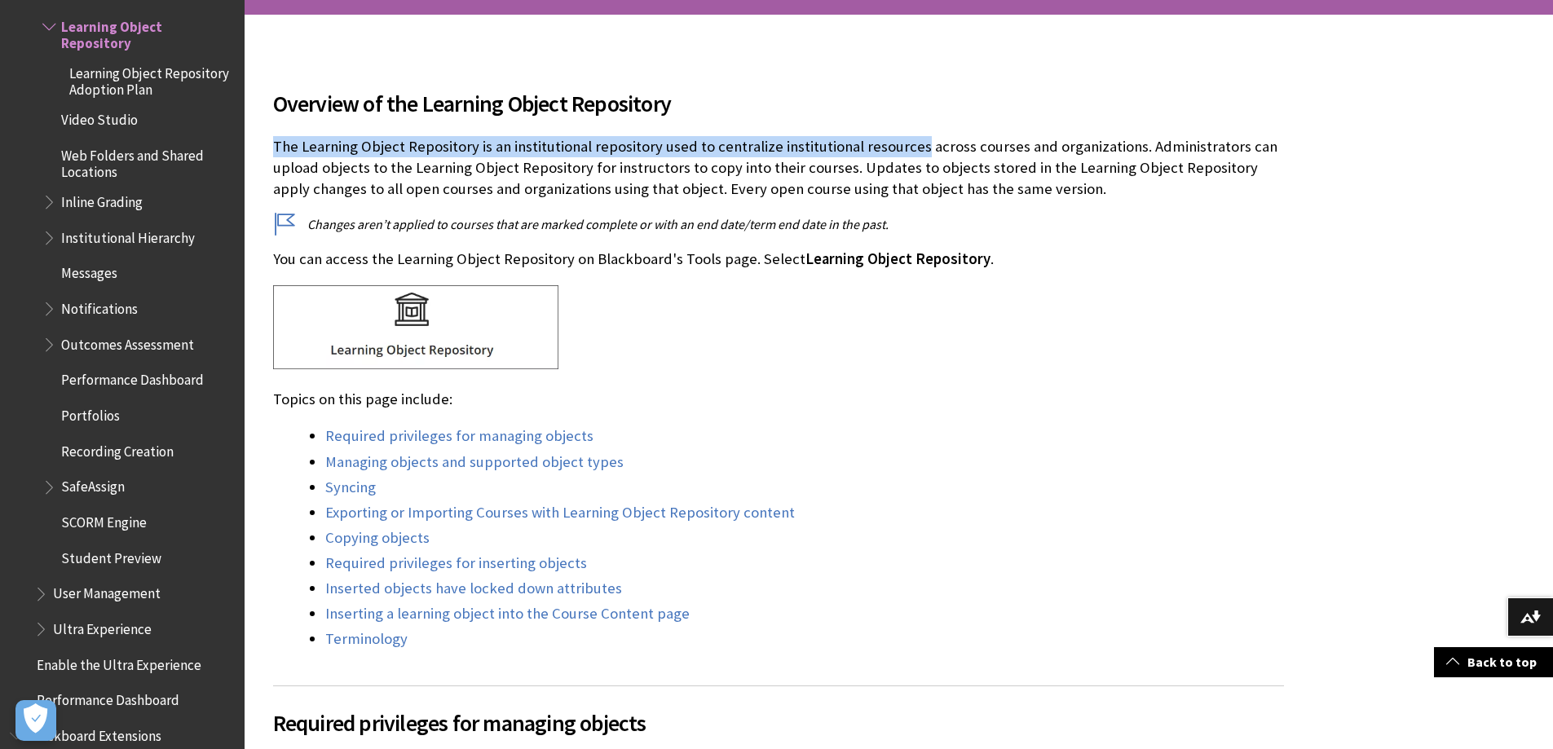
drag, startPoint x: 273, startPoint y: 141, endPoint x: 912, endPoint y: 135, distance: 639.2
click at [912, 135] on div "Overview of the Learning Object Repository The Learning Object Repository is an…" at bounding box center [778, 359] width 1011 height 584
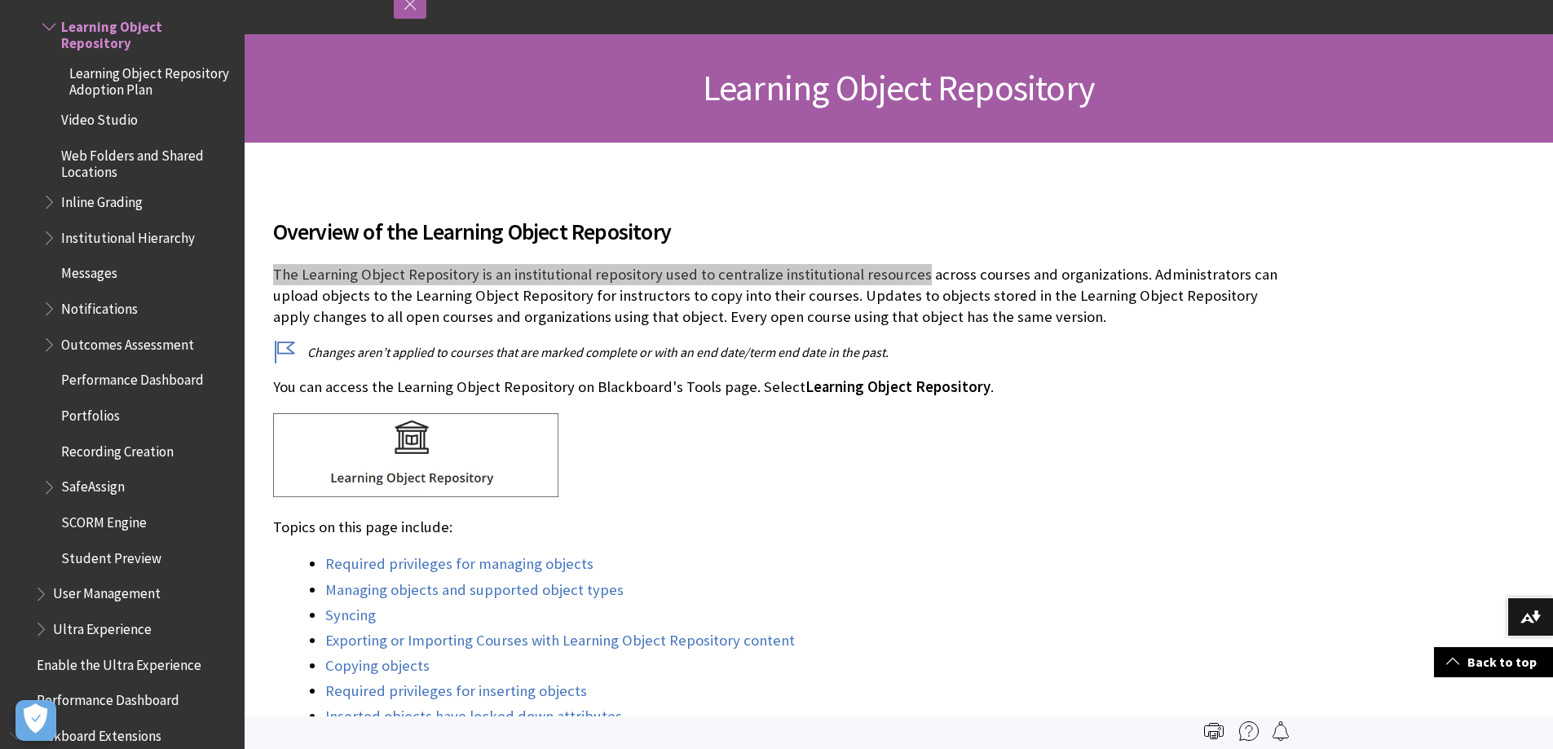
scroll to position [0, 0]
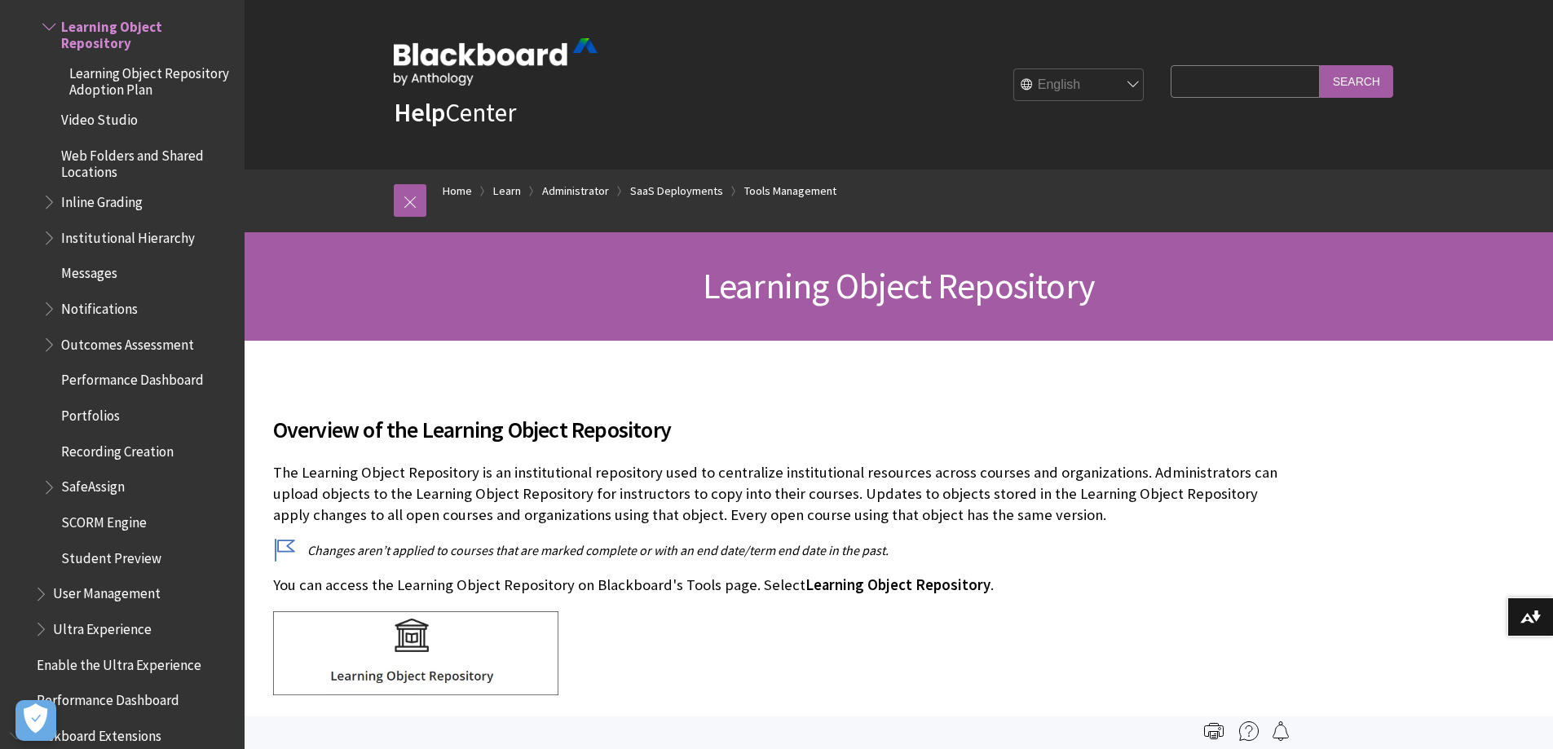
click at [664, 422] on span "Overview of the Learning Object Repository" at bounding box center [778, 430] width 1011 height 34
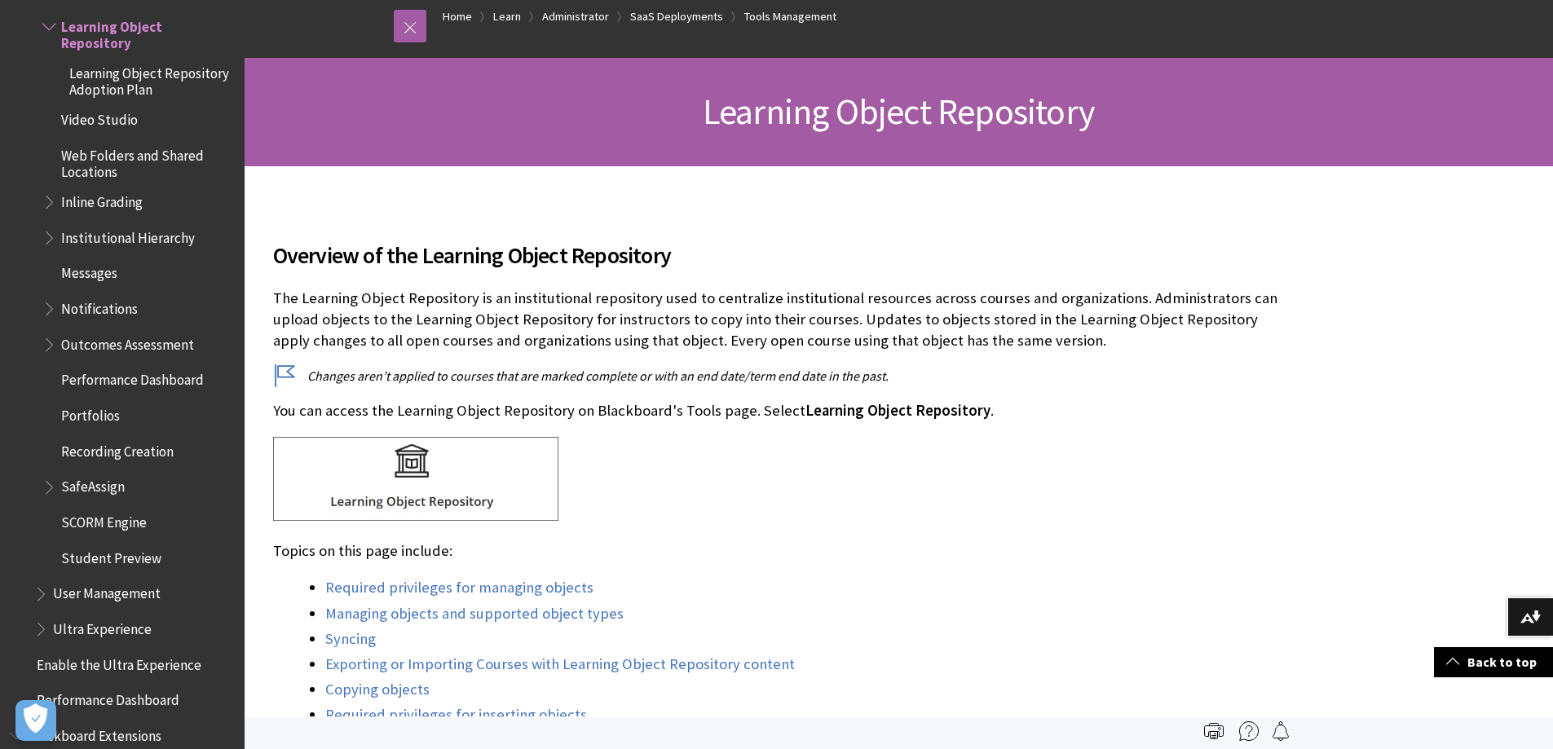
scroll to position [163, 0]
